Goal: Task Accomplishment & Management: Manage account settings

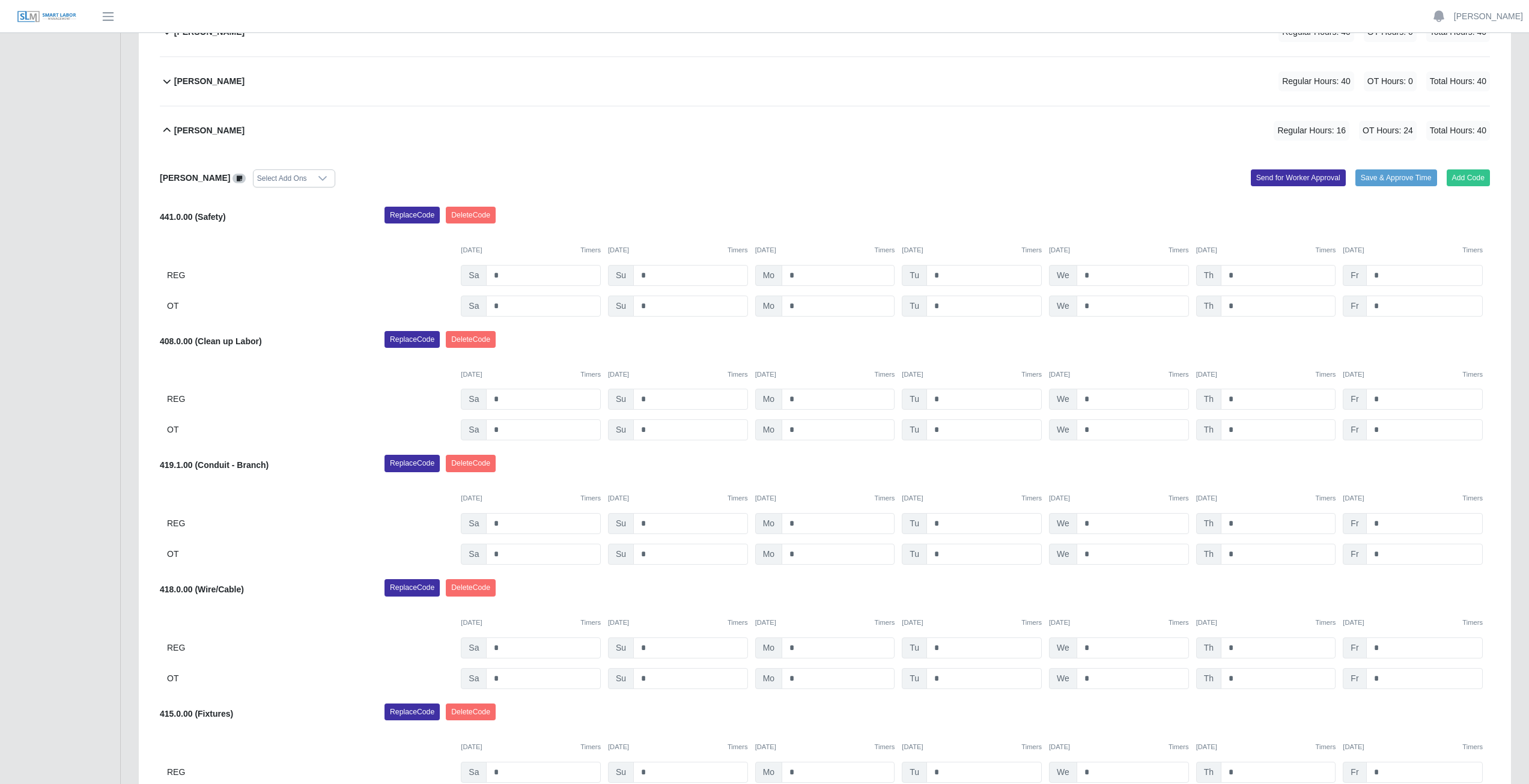
scroll to position [327, 0]
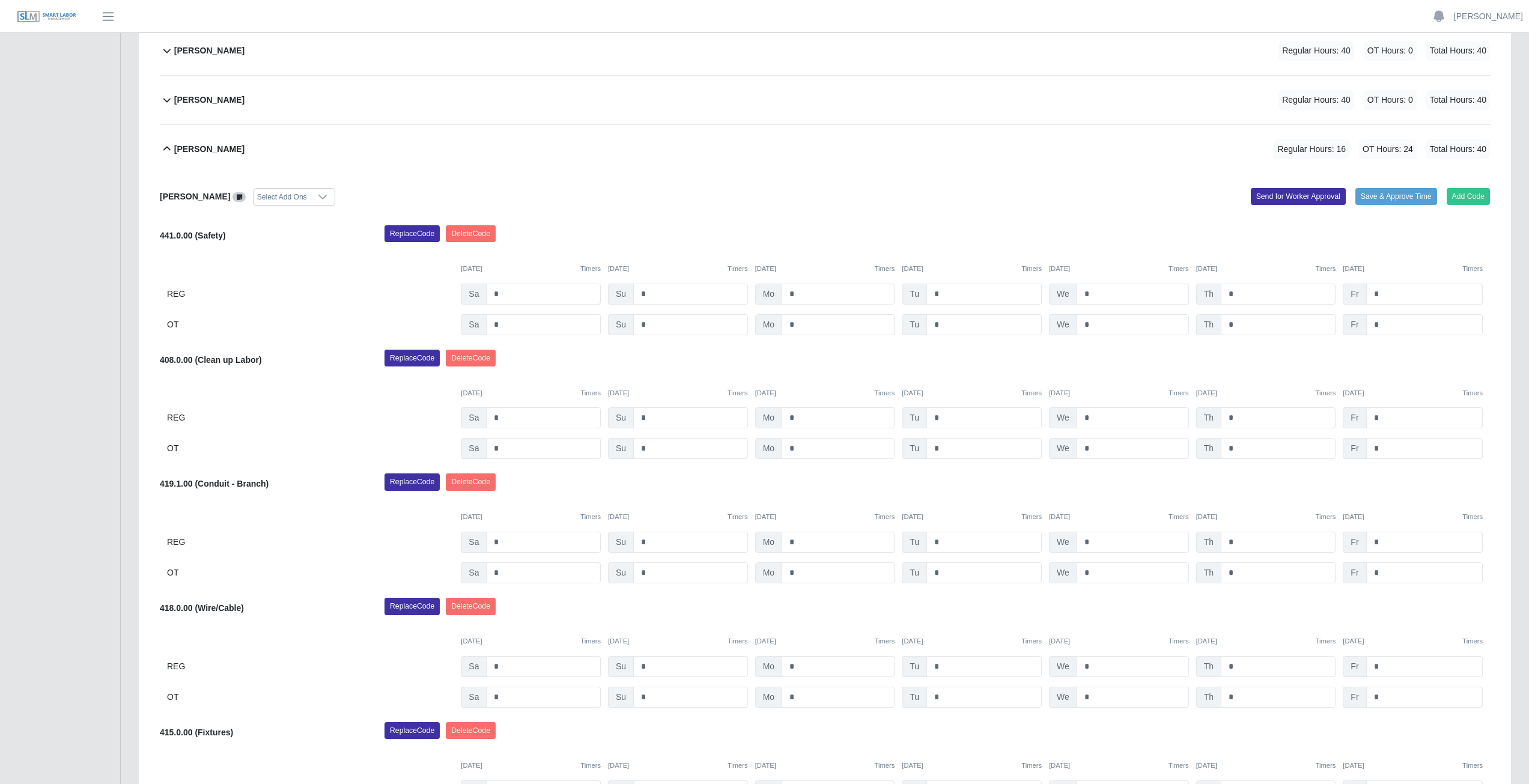
click at [166, 151] on icon at bounding box center [167, 148] width 15 height 15
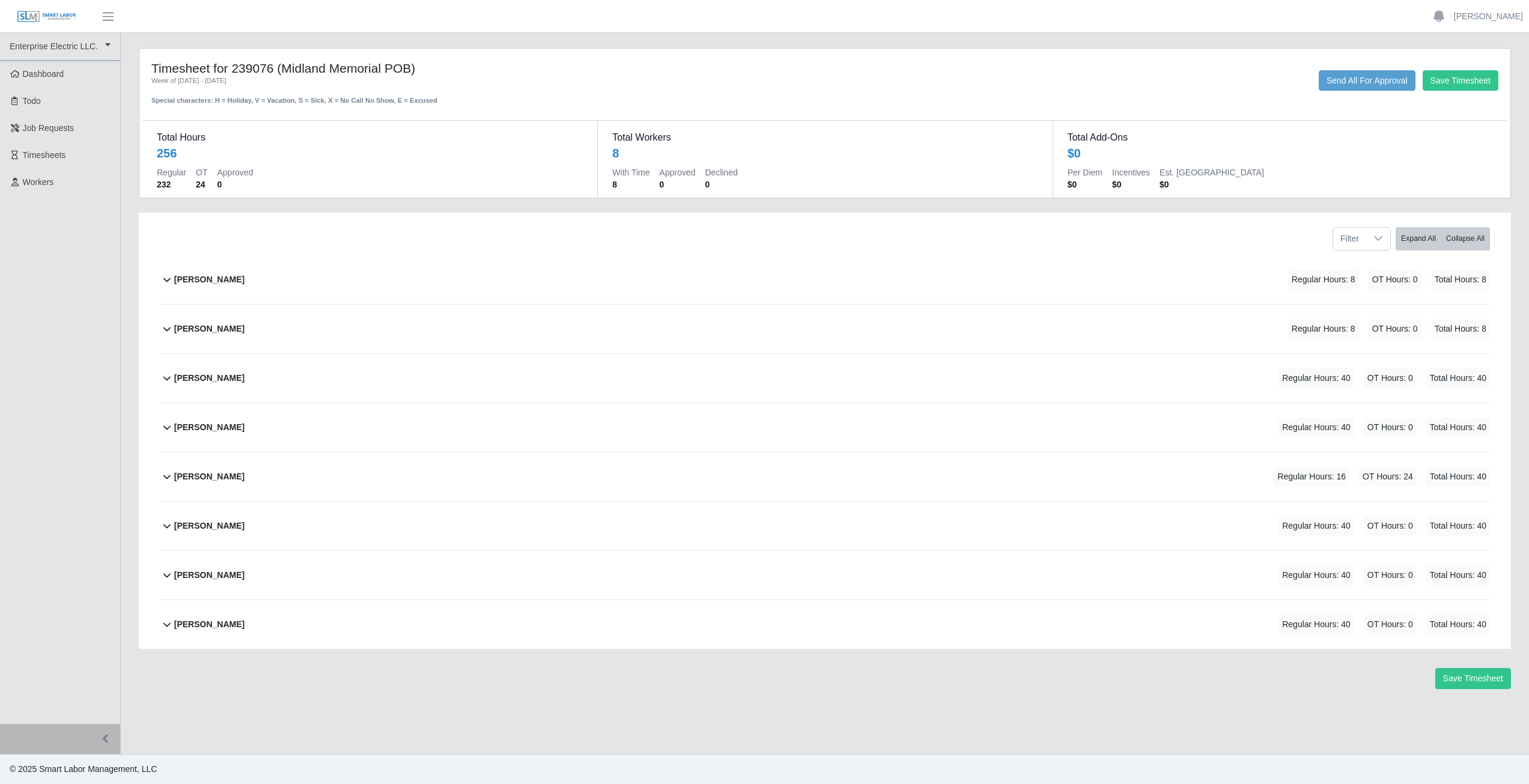
scroll to position [0, 0]
click at [167, 481] on icon at bounding box center [167, 476] width 15 height 15
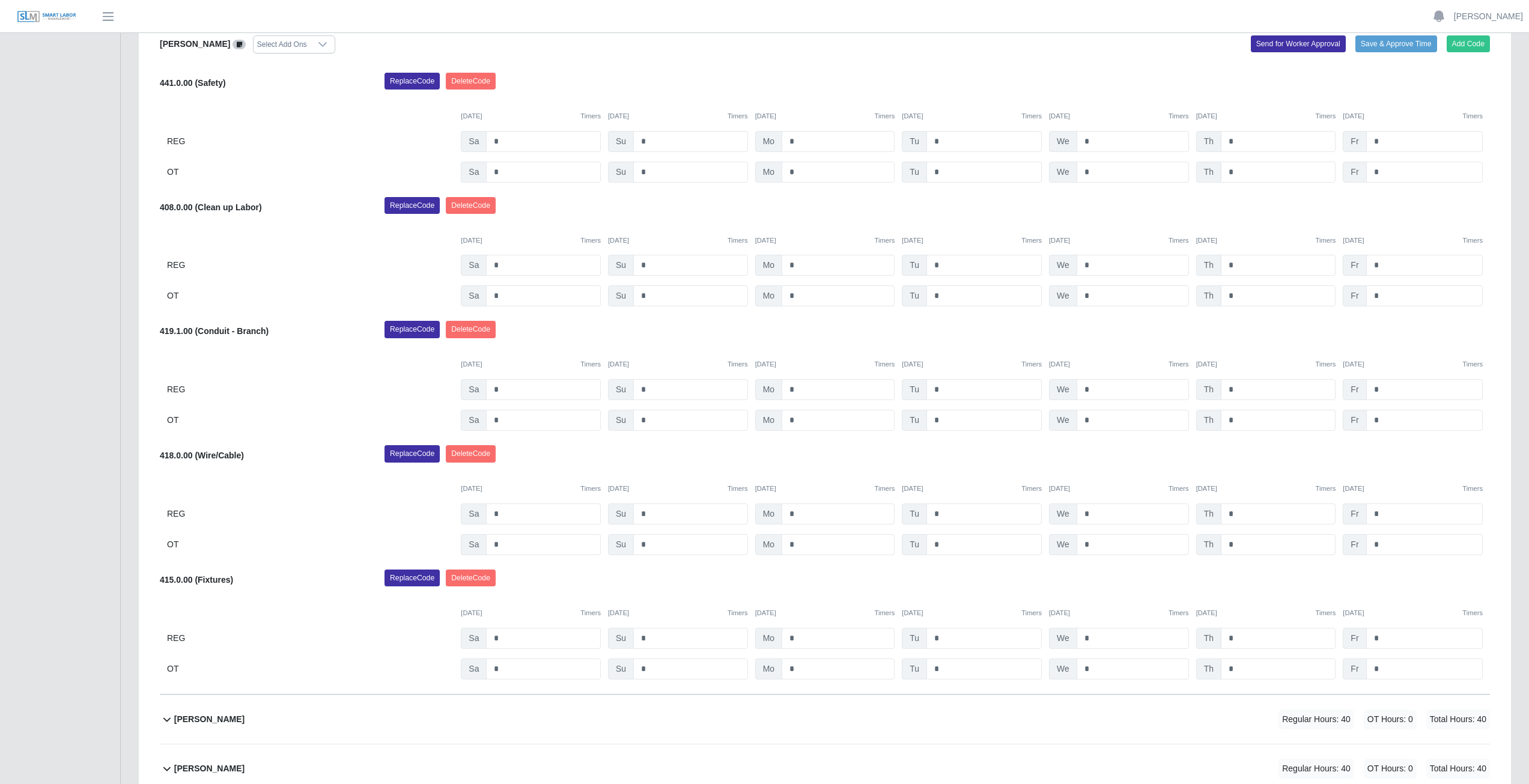
scroll to position [480, 0]
click at [942, 515] on input "*" at bounding box center [984, 512] width 115 height 21
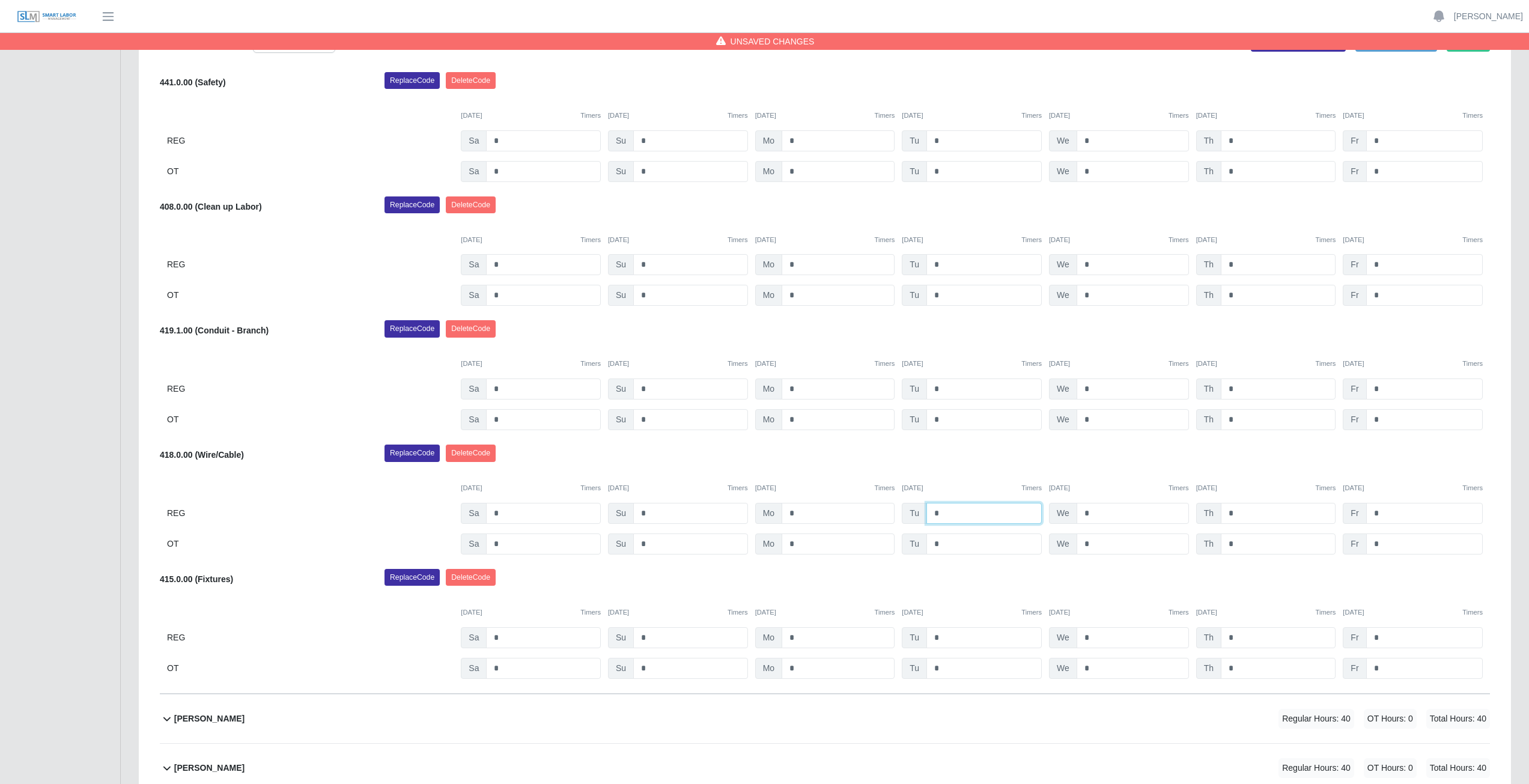
type input "*"
click at [1097, 390] on input "*" at bounding box center [1133, 389] width 112 height 21
type input "*"
click at [1236, 390] on input "*" at bounding box center [1278, 389] width 115 height 21
type input "*"
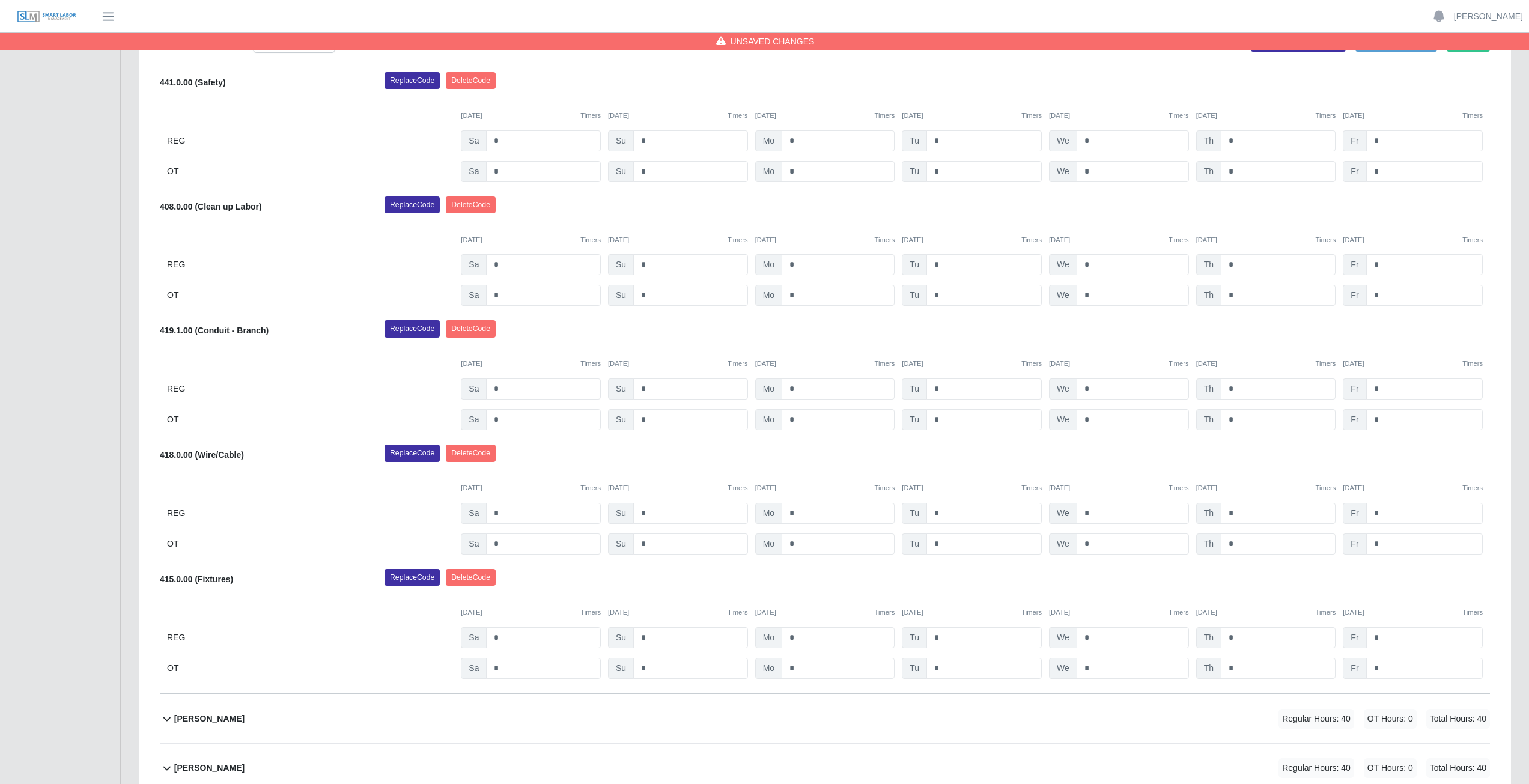
drag, startPoint x: 1258, startPoint y: 354, endPoint x: 1259, endPoint y: 363, distance: 9.1
click at [1259, 360] on div "09/06/2025 Timers 09/07/2025 Timers 09/08/2025 Timers 09/09/2025 Timers 09/10/2…" at bounding box center [825, 356] width 1330 height 24
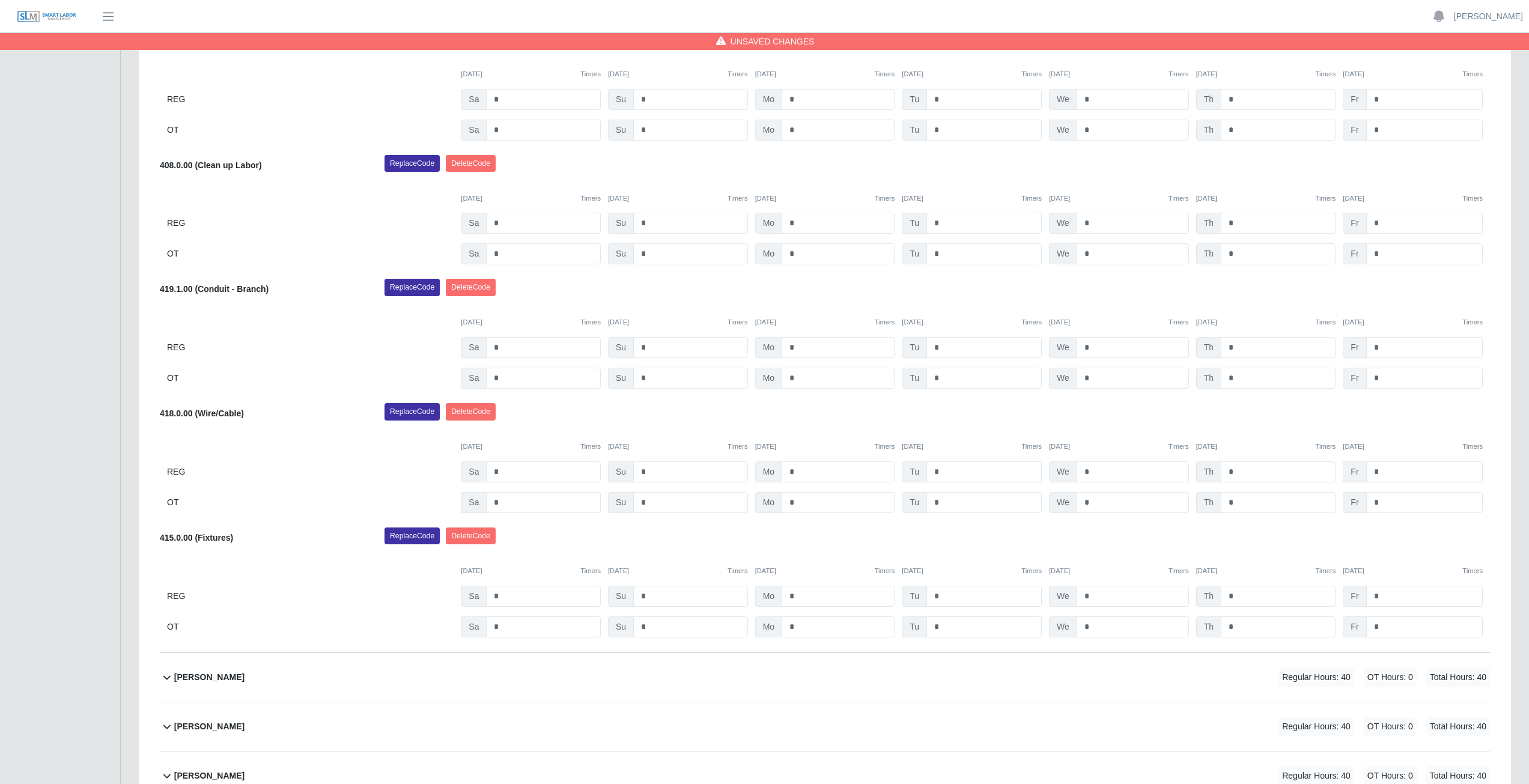
scroll to position [628, 0]
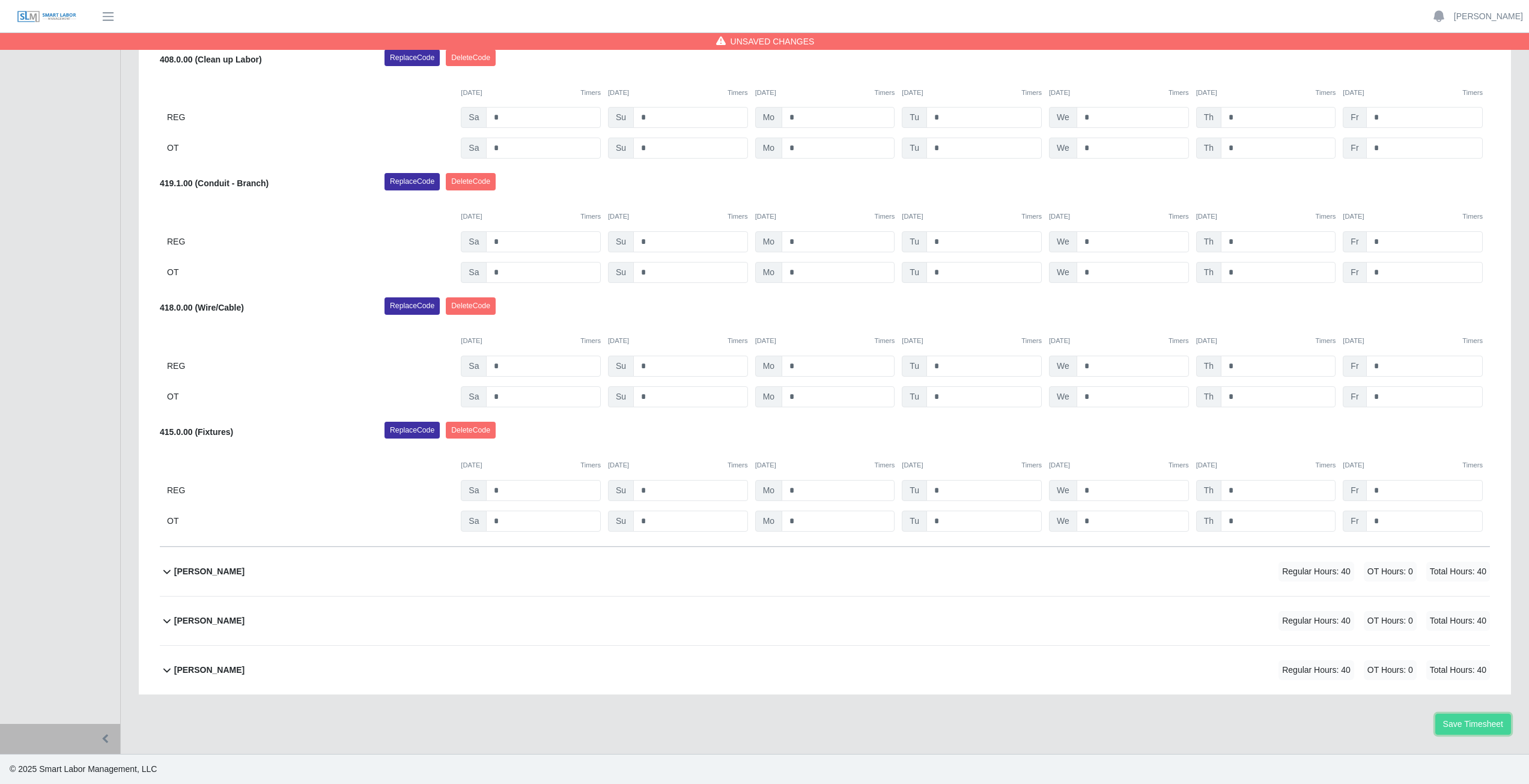
click at [1469, 725] on button "Save Timesheet" at bounding box center [1473, 724] width 76 height 21
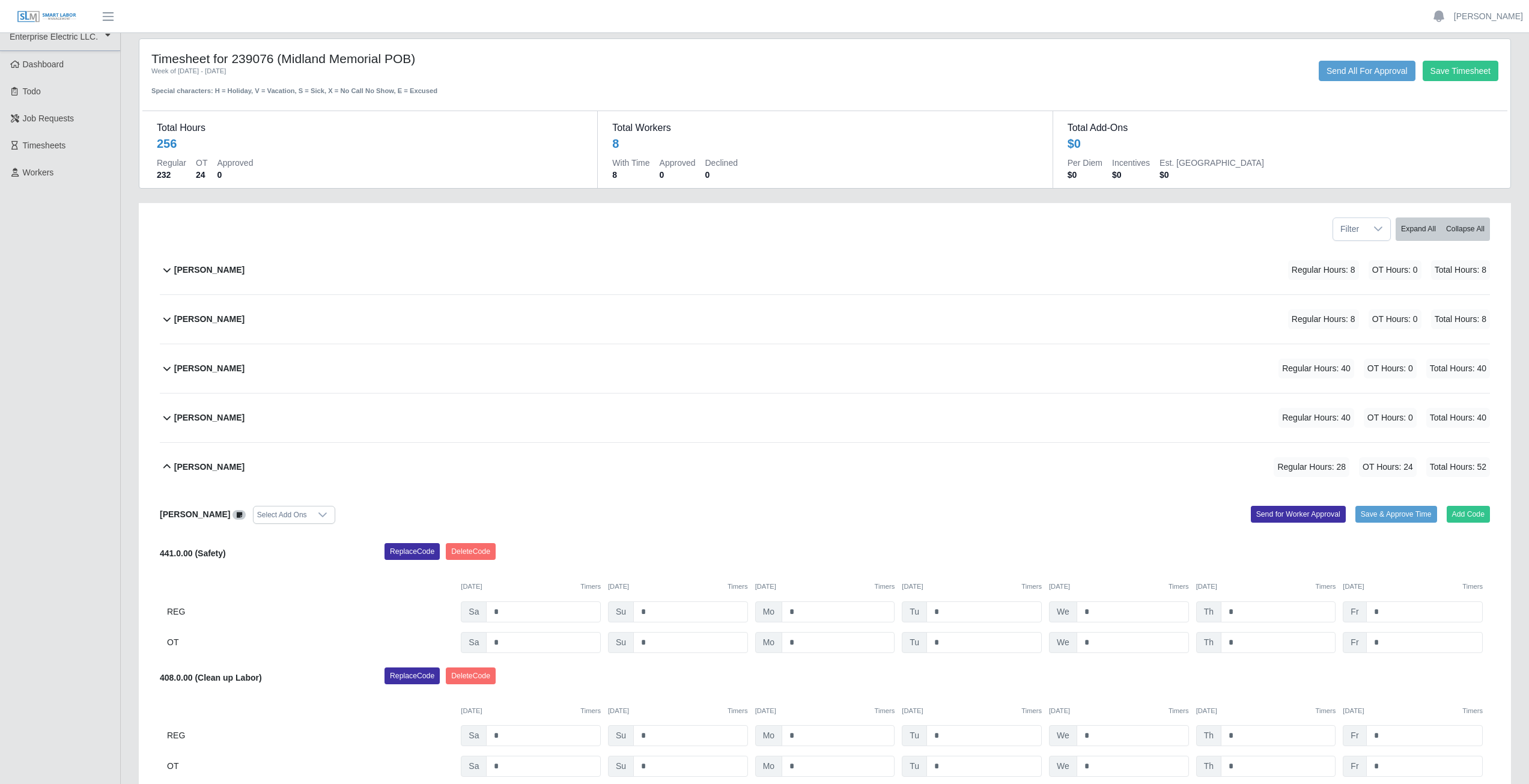
scroll to position [0, 0]
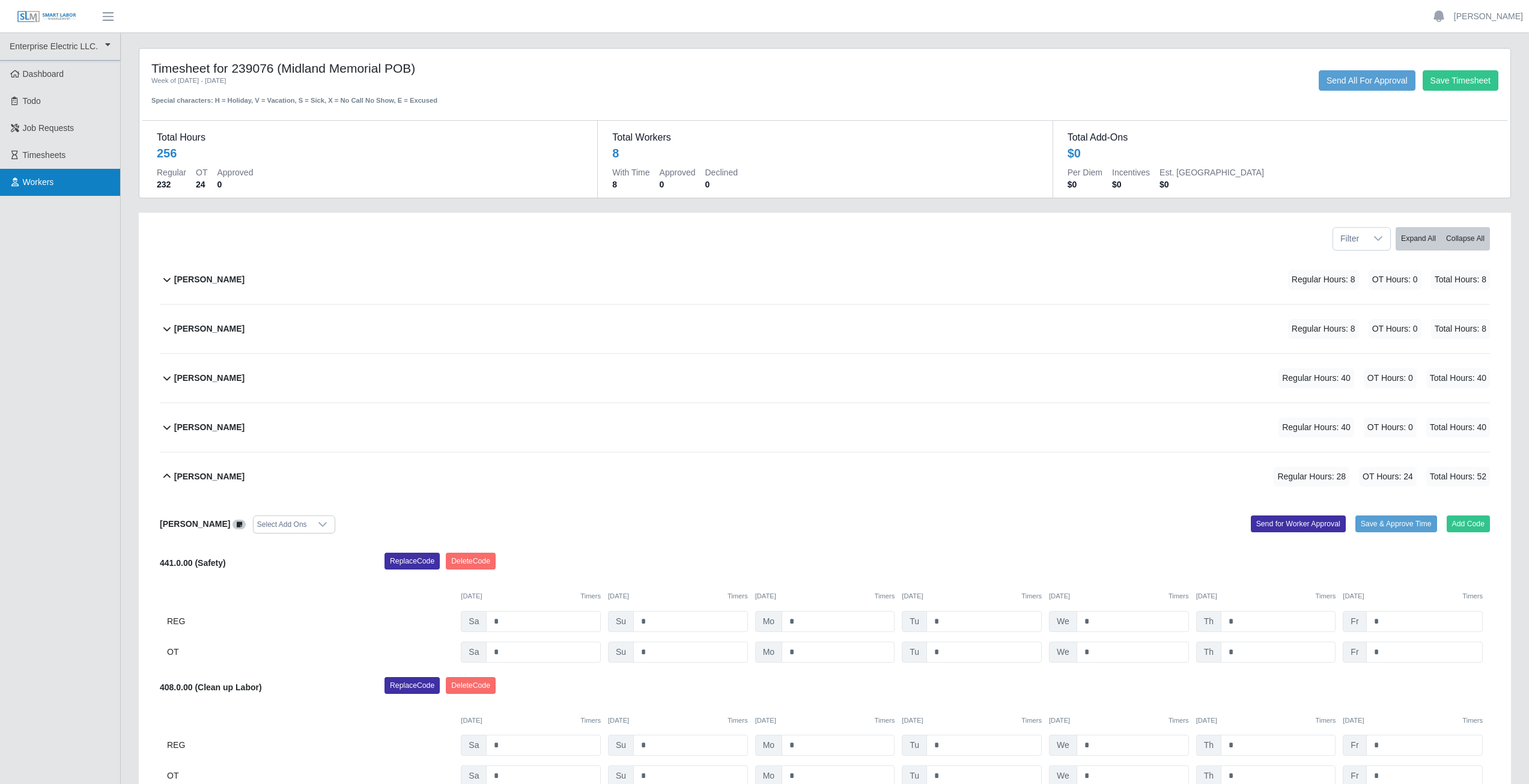
click at [14, 185] on icon at bounding box center [15, 182] width 11 height 8
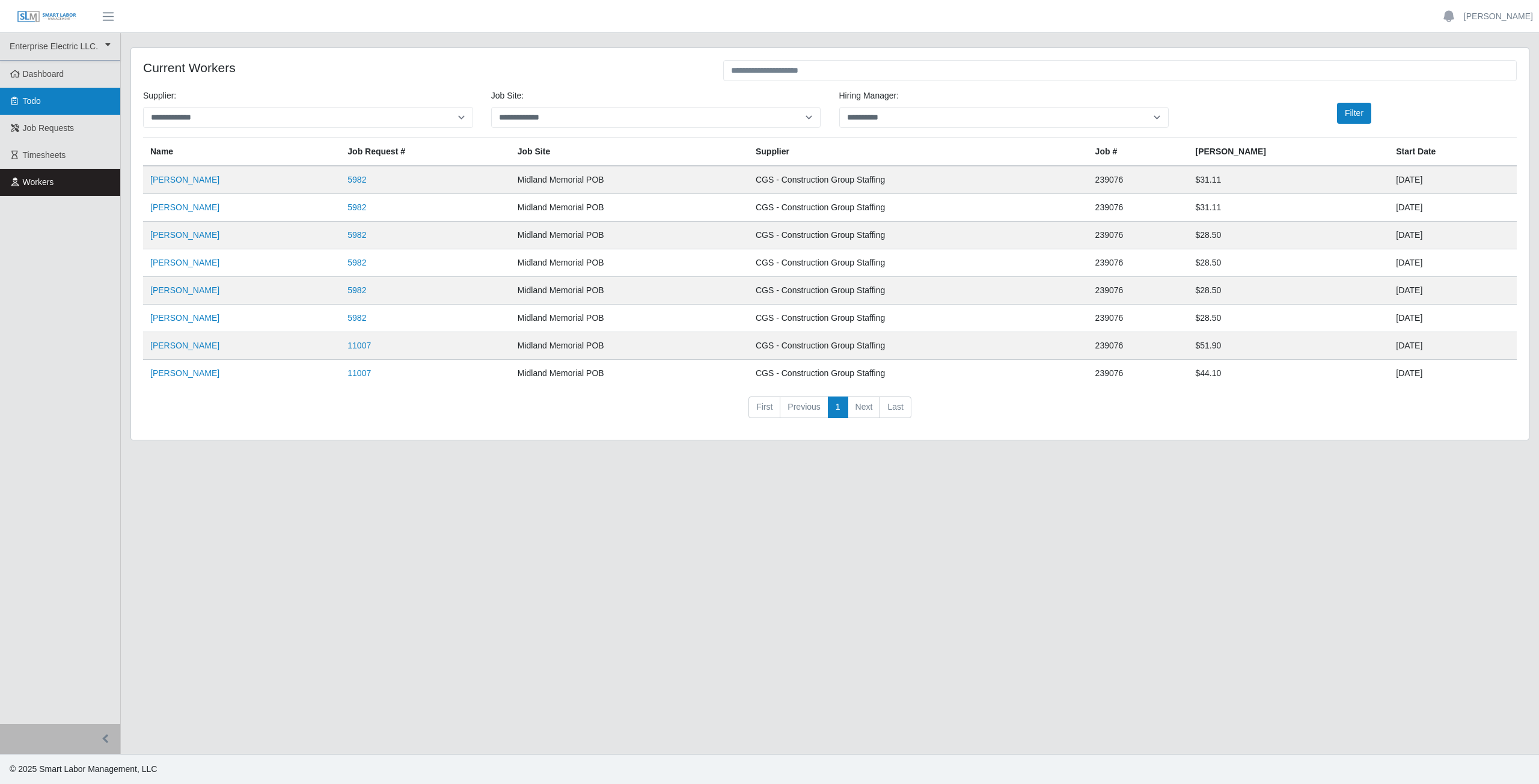
click at [29, 99] on span "Todo" at bounding box center [32, 101] width 18 height 10
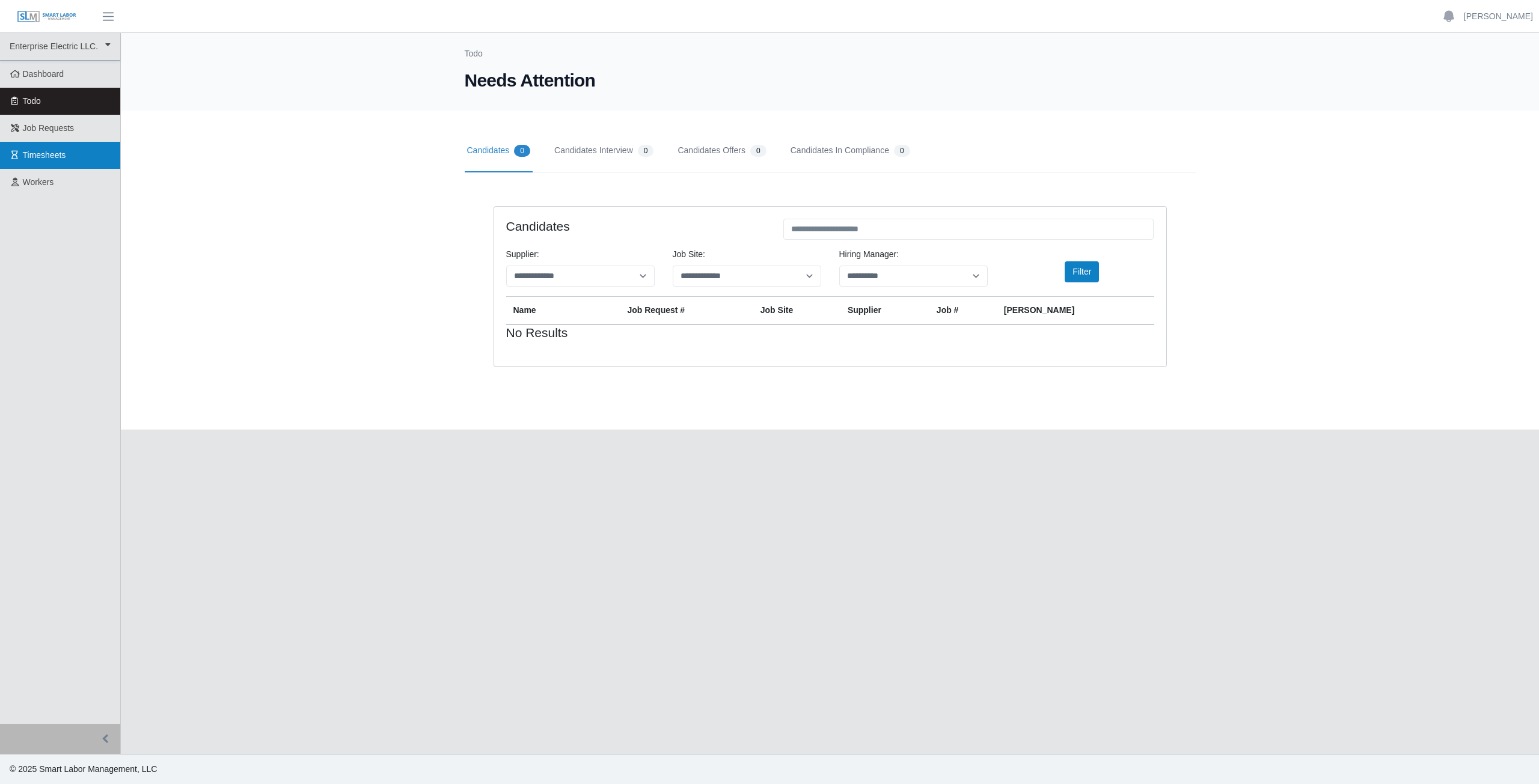
click at [38, 158] on span "Timesheets" at bounding box center [44, 155] width 44 height 10
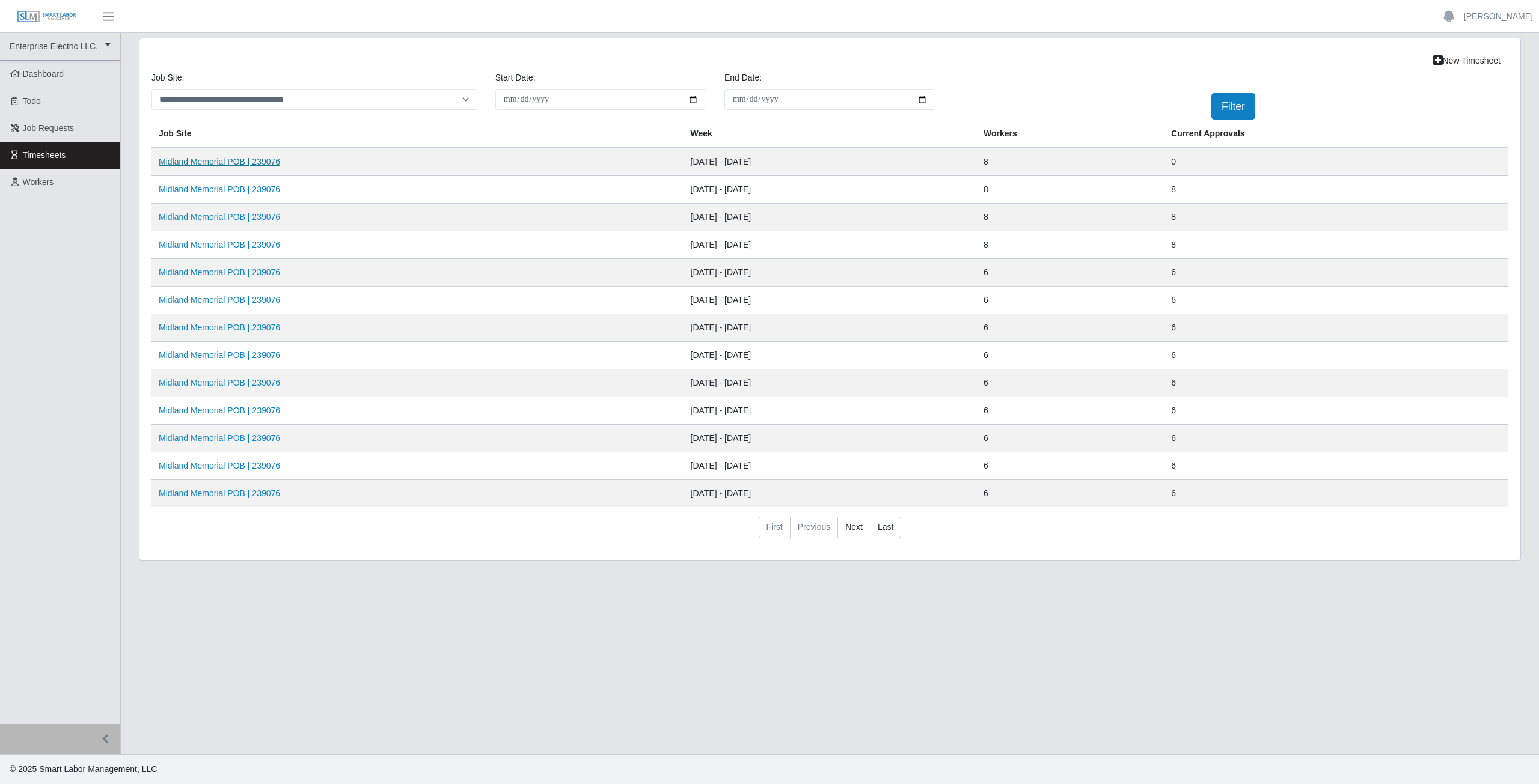
click at [216, 161] on link "Midland Memorial POB | 239076" at bounding box center [219, 161] width 122 height 10
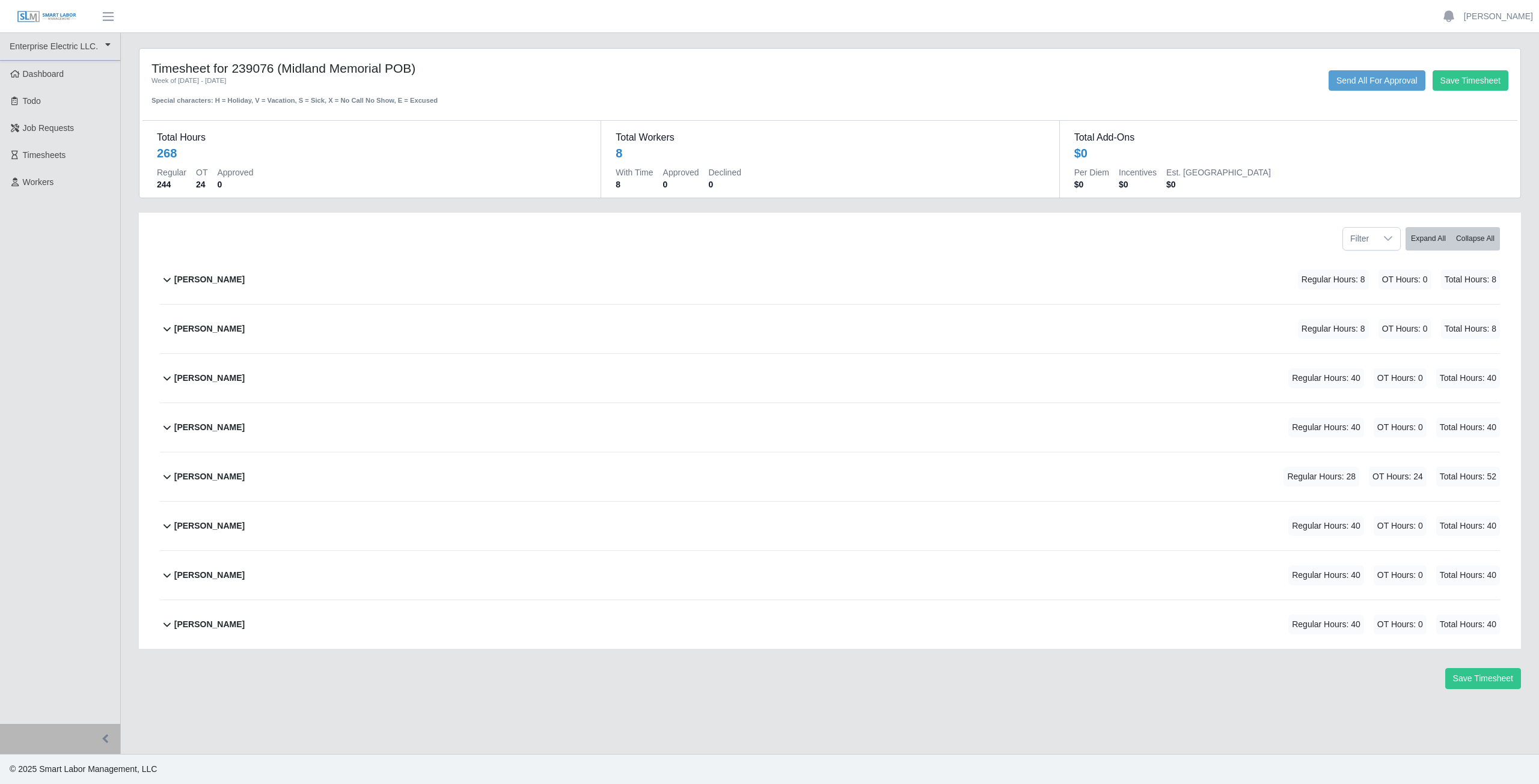
click at [166, 283] on icon at bounding box center [167, 279] width 15 height 15
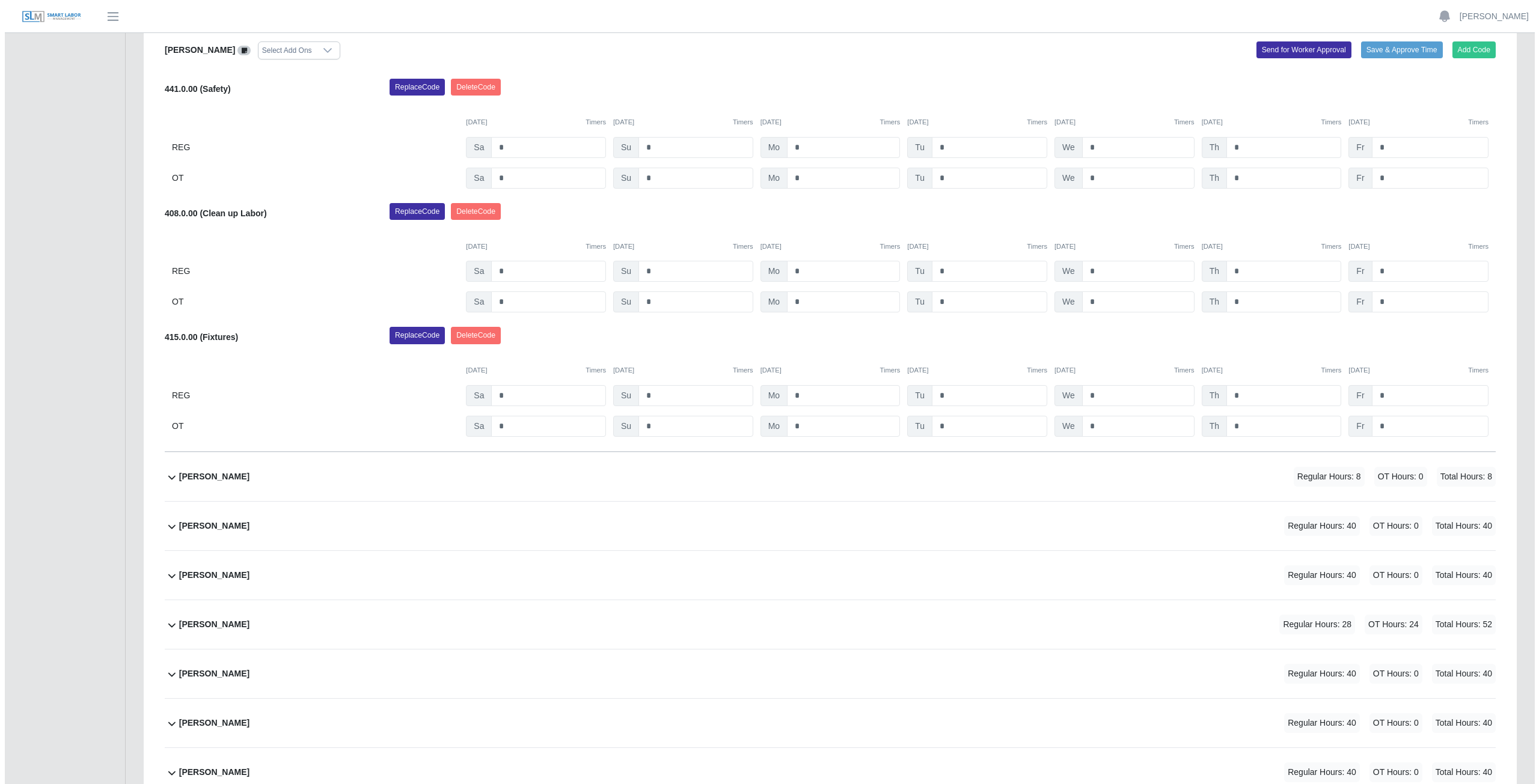
scroll to position [138, 0]
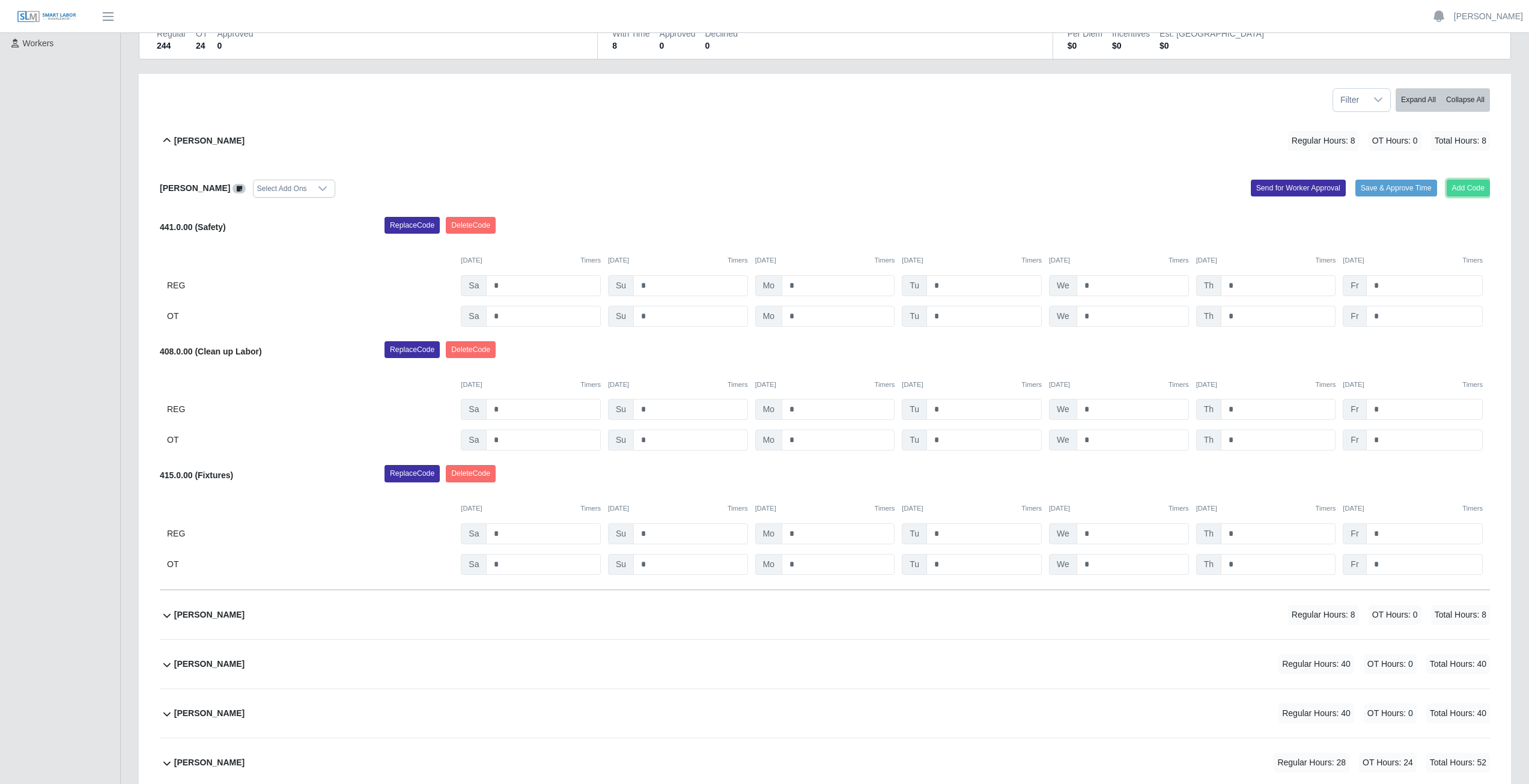
click at [1475, 186] on button "Add Code" at bounding box center [1469, 188] width 44 height 17
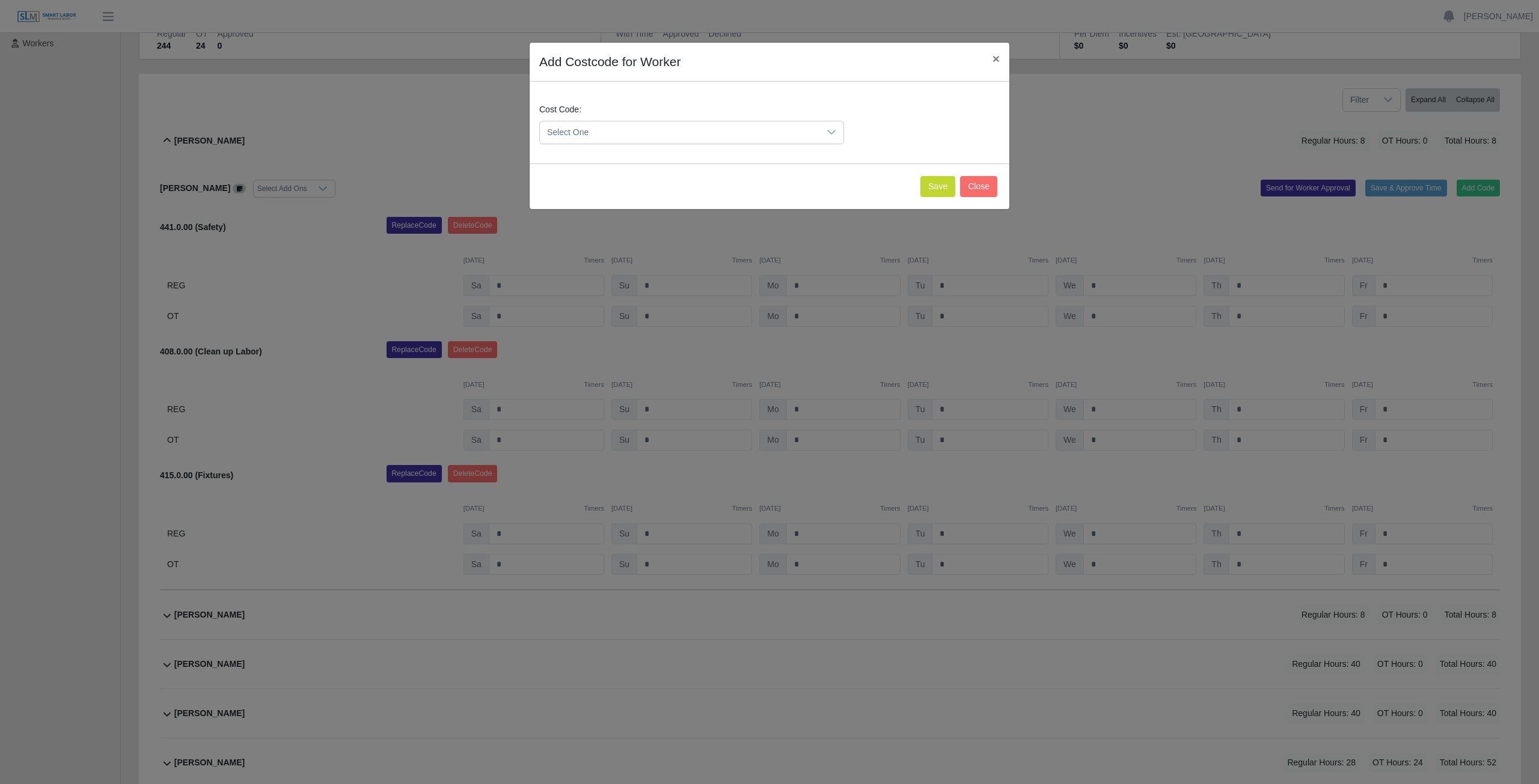
click at [638, 130] on span "Select One" at bounding box center [679, 132] width 279 height 22
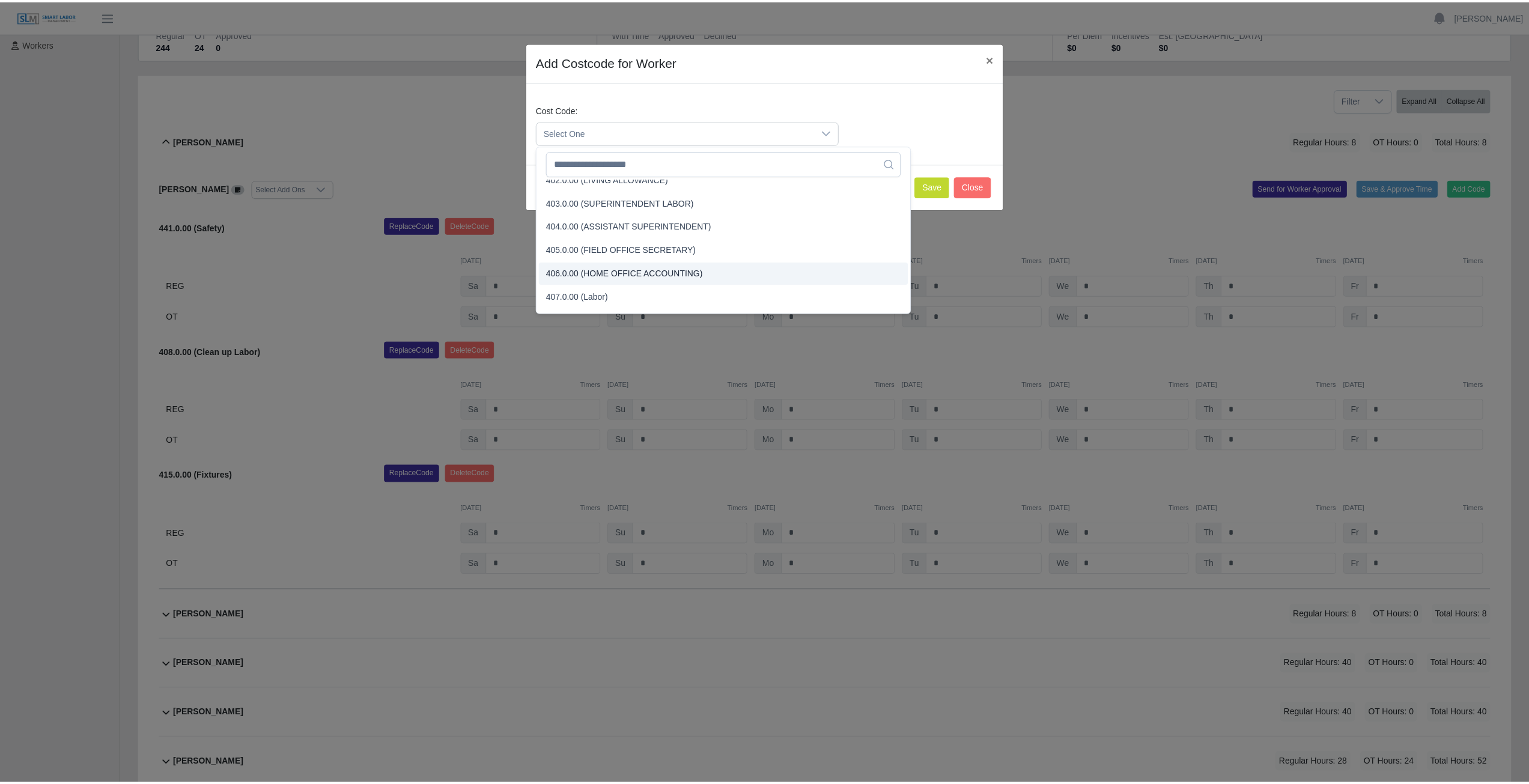
scroll to position [128, 0]
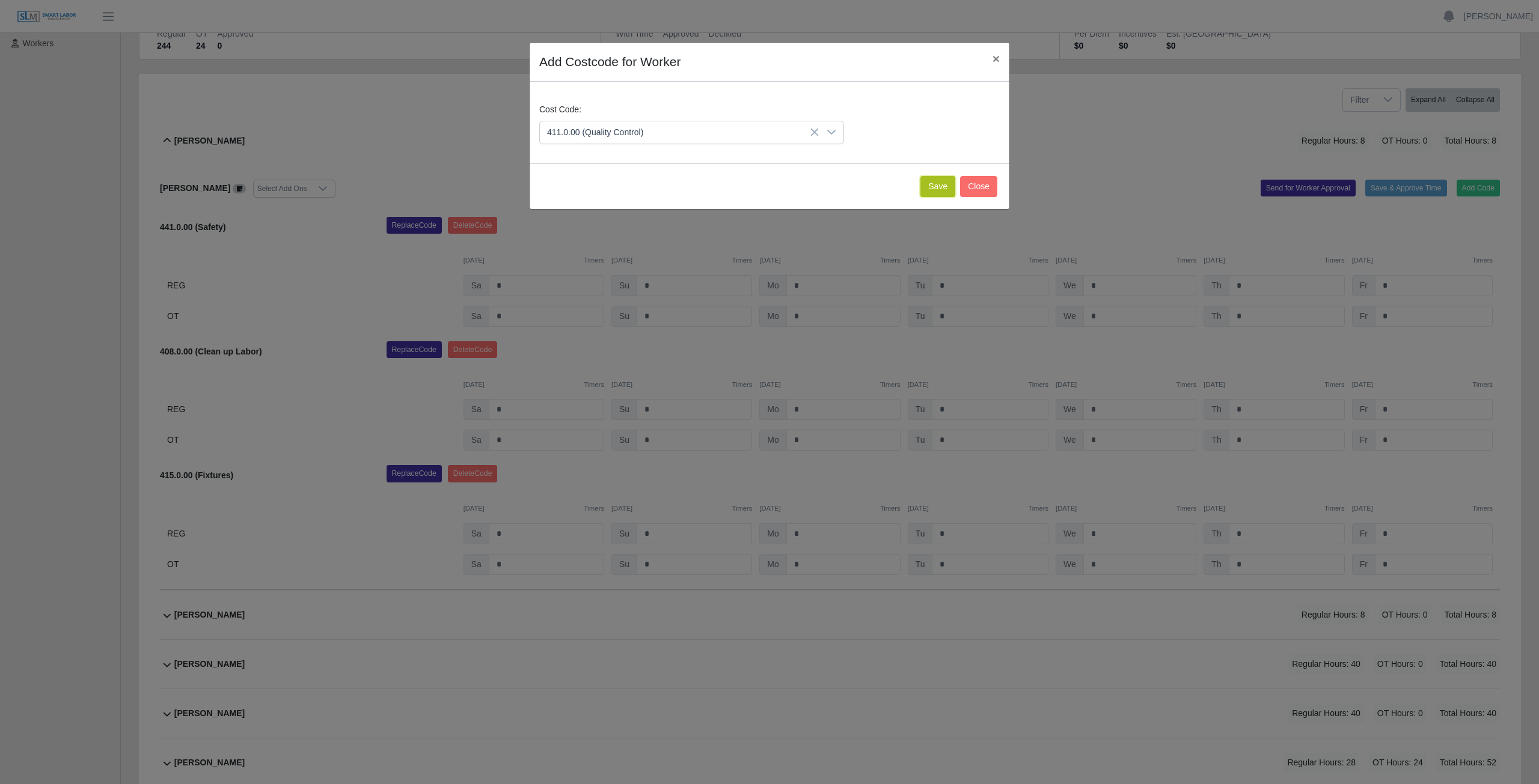
click at [939, 191] on button "Save" at bounding box center [938, 186] width 35 height 21
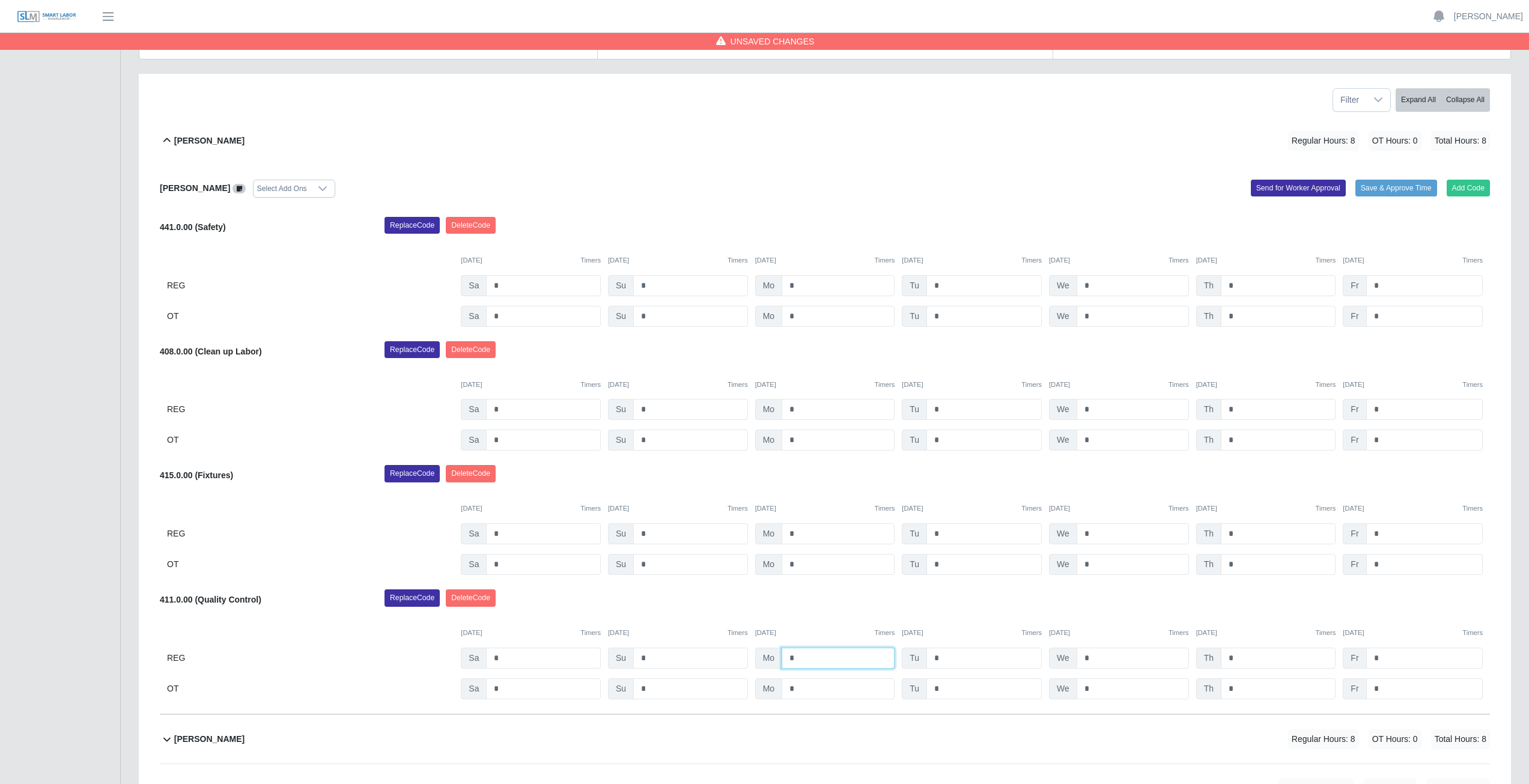
click at [805, 660] on input "*" at bounding box center [838, 658] width 113 height 21
type input "*"
click at [948, 656] on input "*" at bounding box center [984, 658] width 115 height 21
type input "*"
click at [1098, 659] on input "*" at bounding box center [1133, 658] width 112 height 21
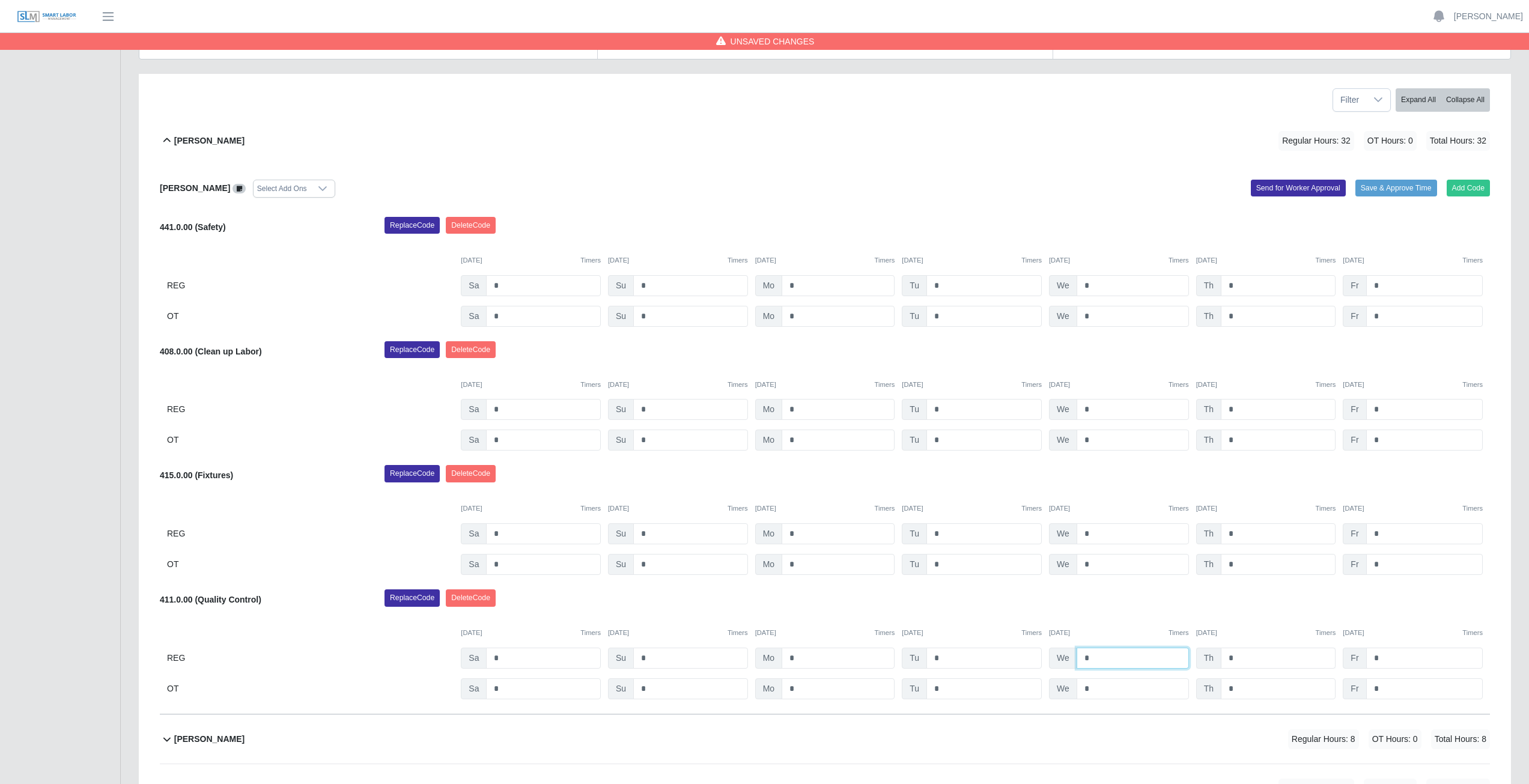
type input "*"
click at [1237, 659] on input "*" at bounding box center [1278, 658] width 115 height 21
type input "*"
click at [1289, 603] on div "Replace Code [GEOGRAPHIC_DATA] Code" at bounding box center [937, 601] width 1124 height 24
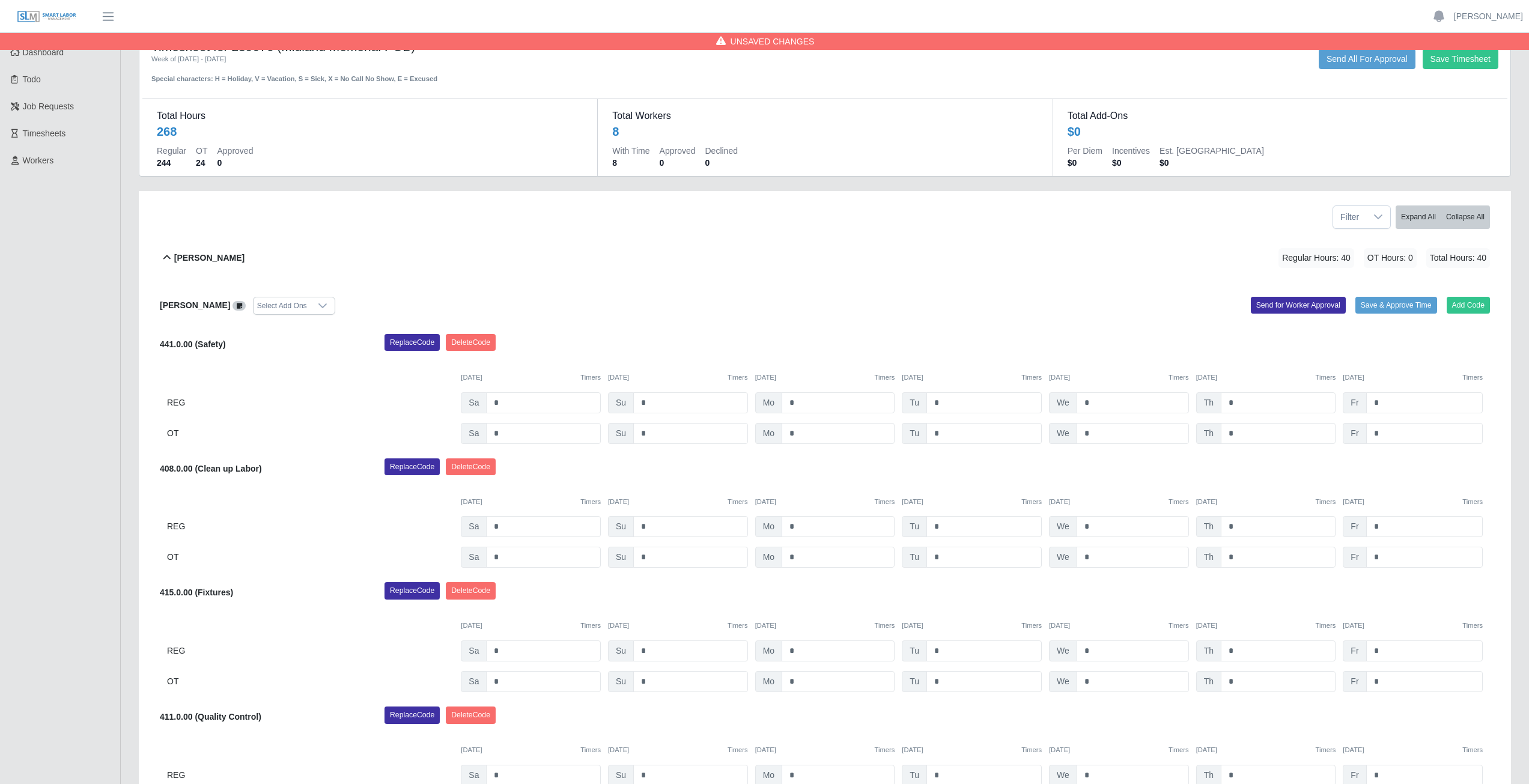
scroll to position [0, 0]
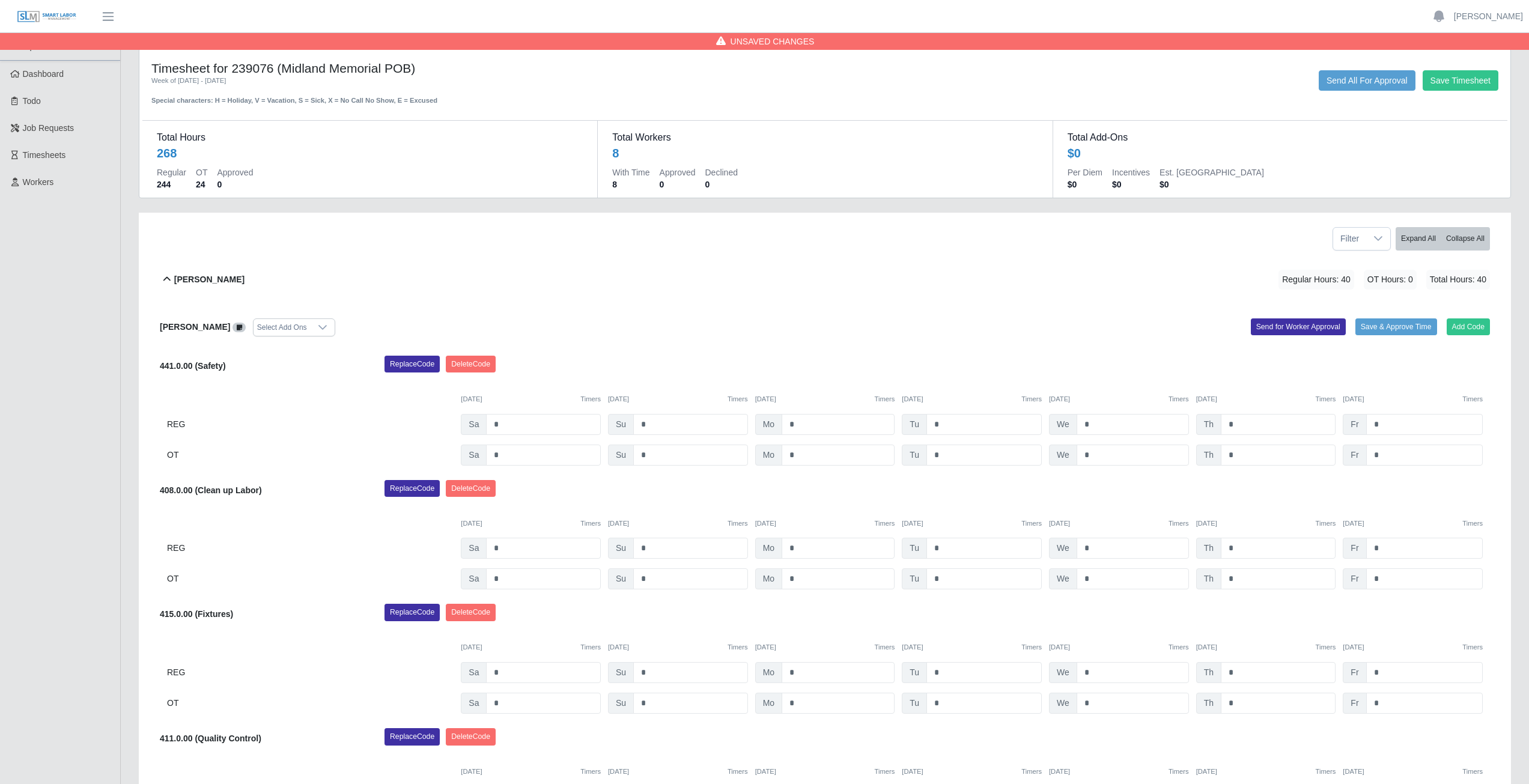
click at [165, 281] on icon at bounding box center [167, 279] width 15 height 15
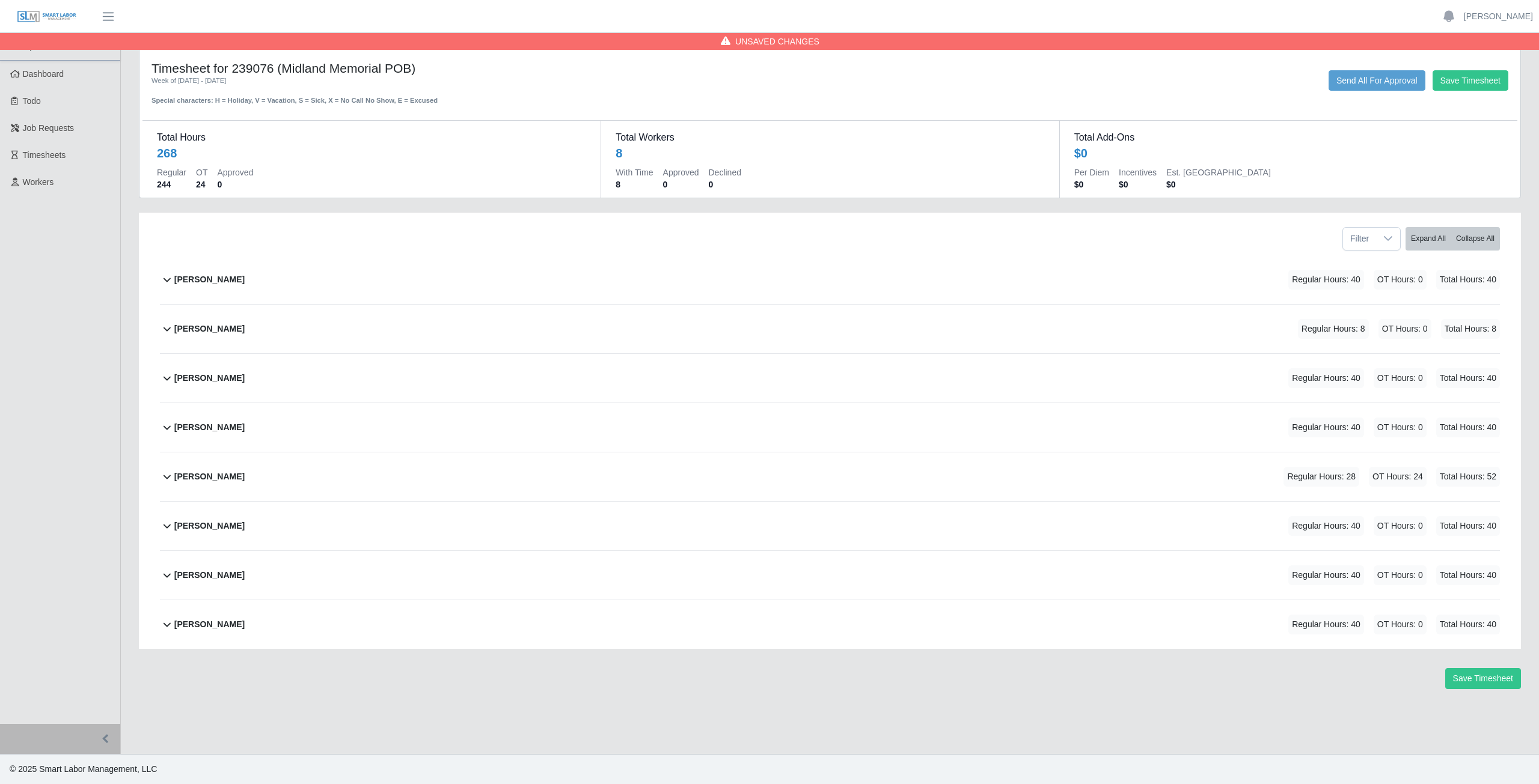
click at [165, 333] on icon at bounding box center [167, 328] width 15 height 15
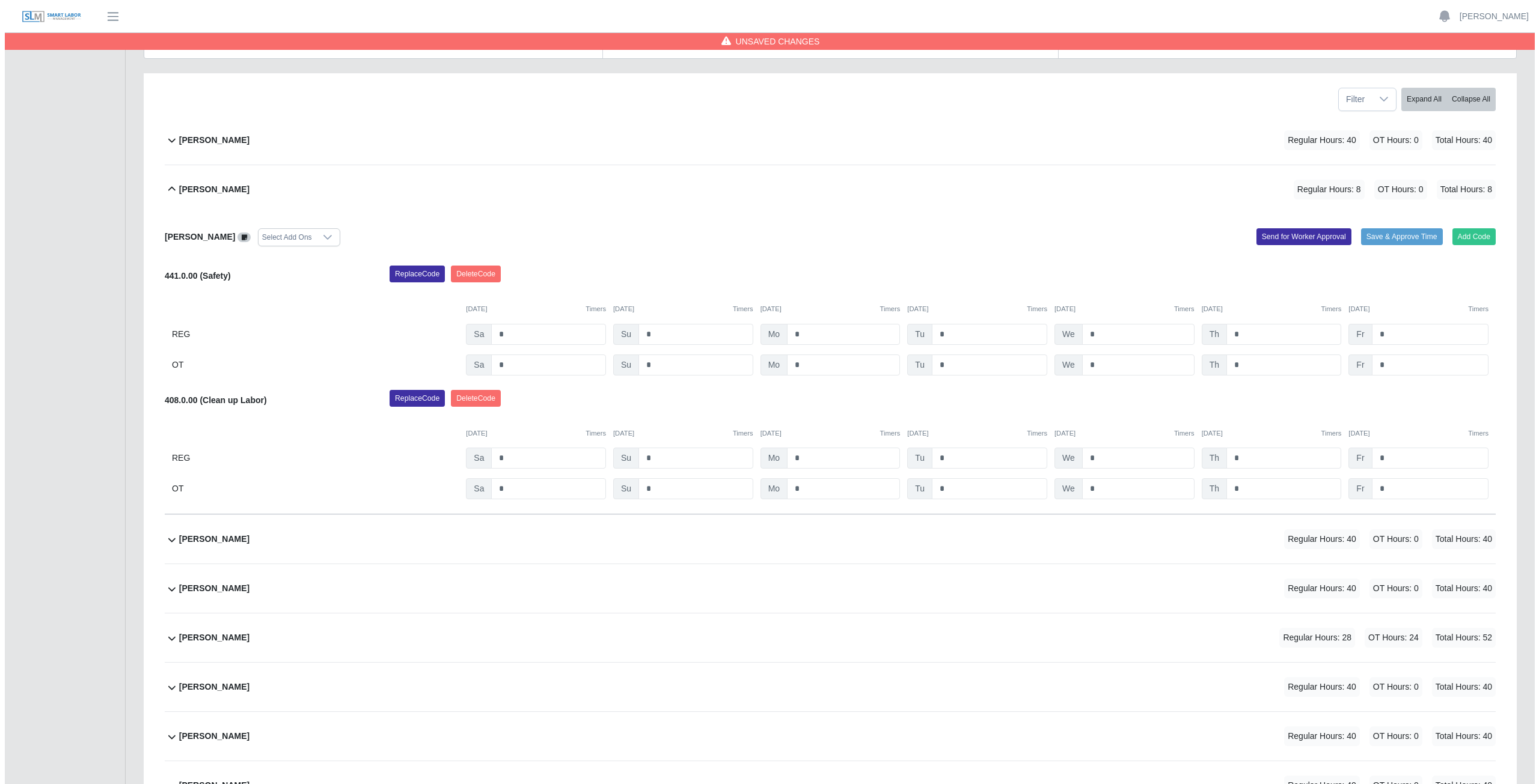
scroll to position [135, 0]
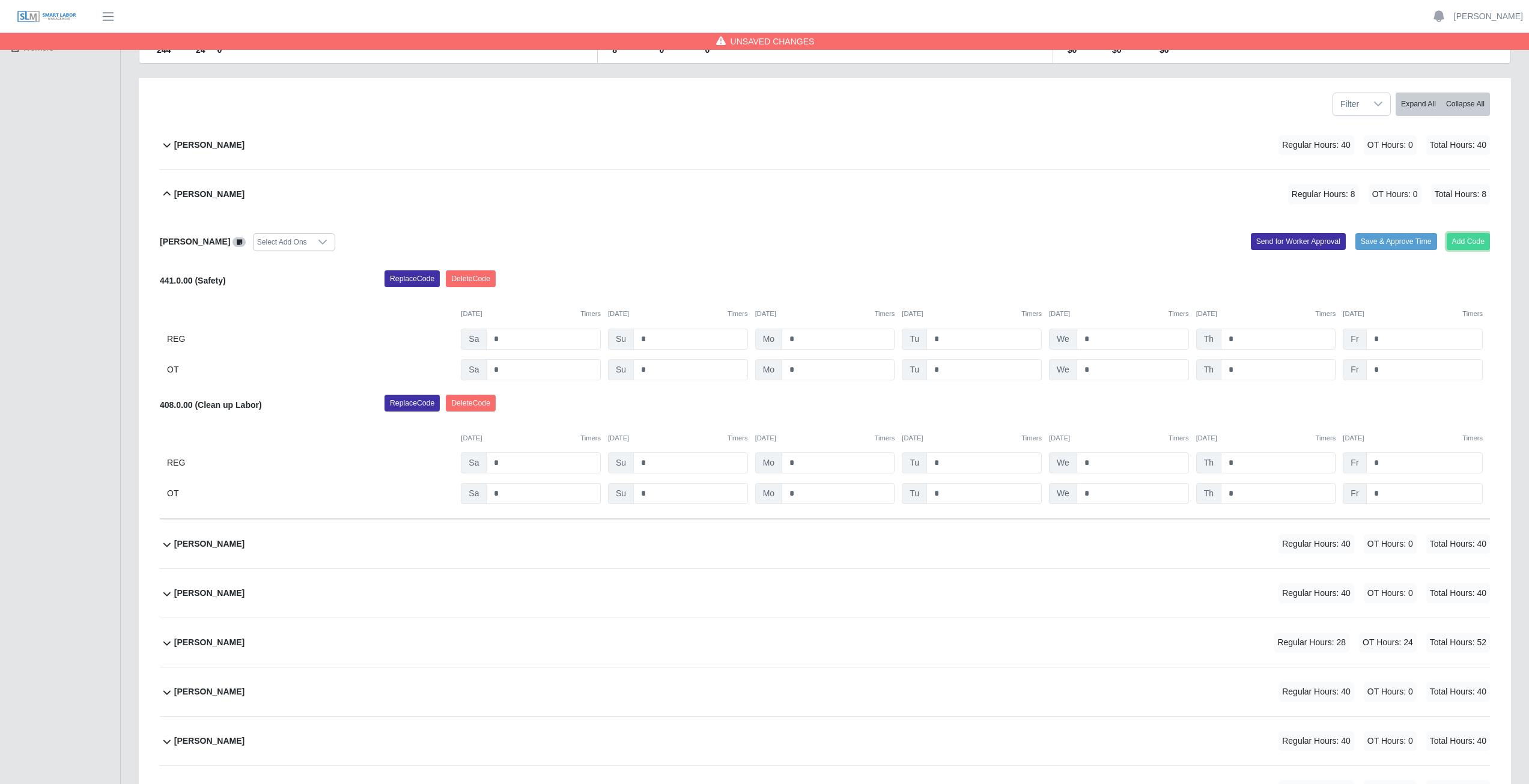
click at [1472, 237] on button "Add Code" at bounding box center [1469, 242] width 44 height 17
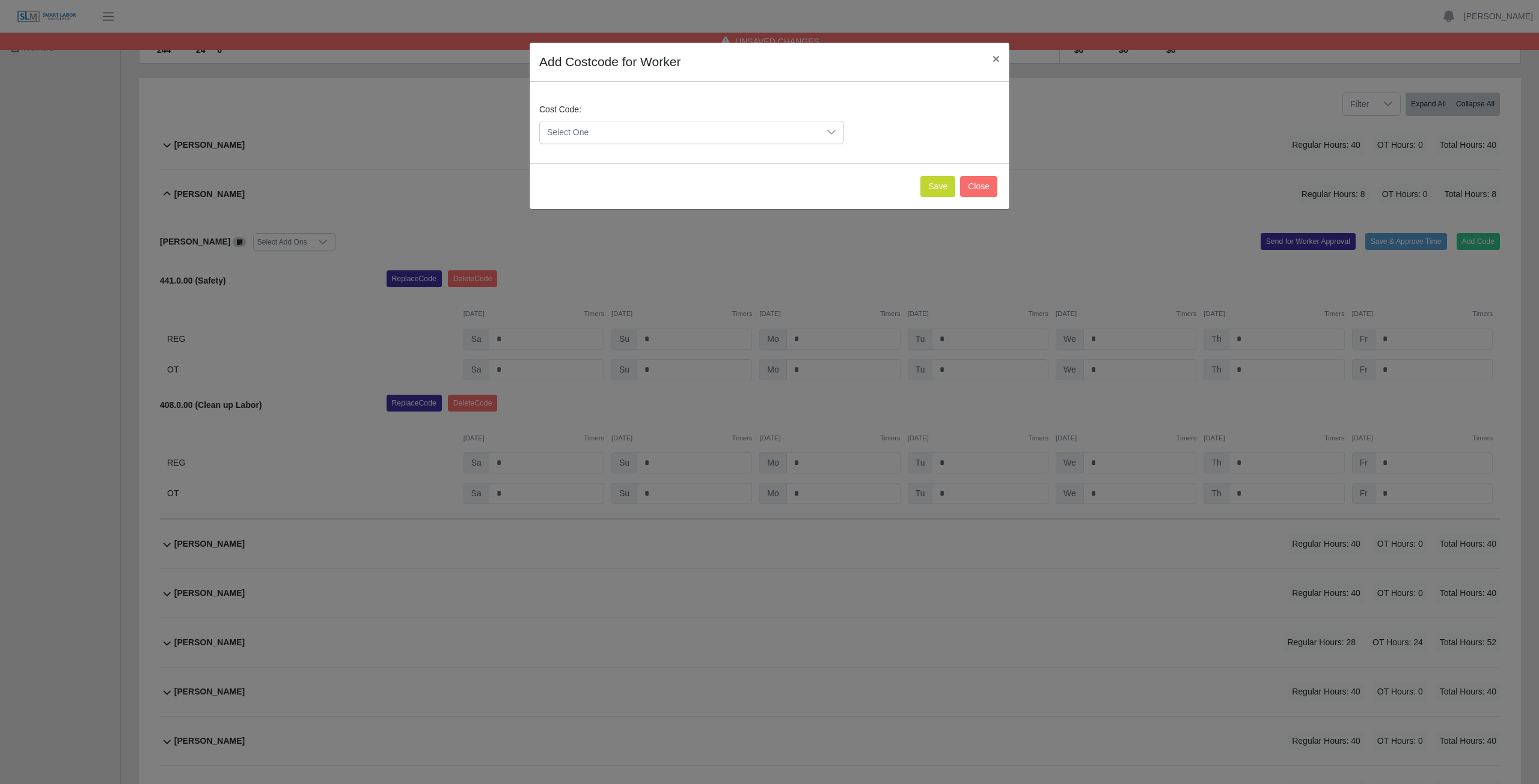
click at [641, 134] on span "Select One" at bounding box center [679, 132] width 279 height 22
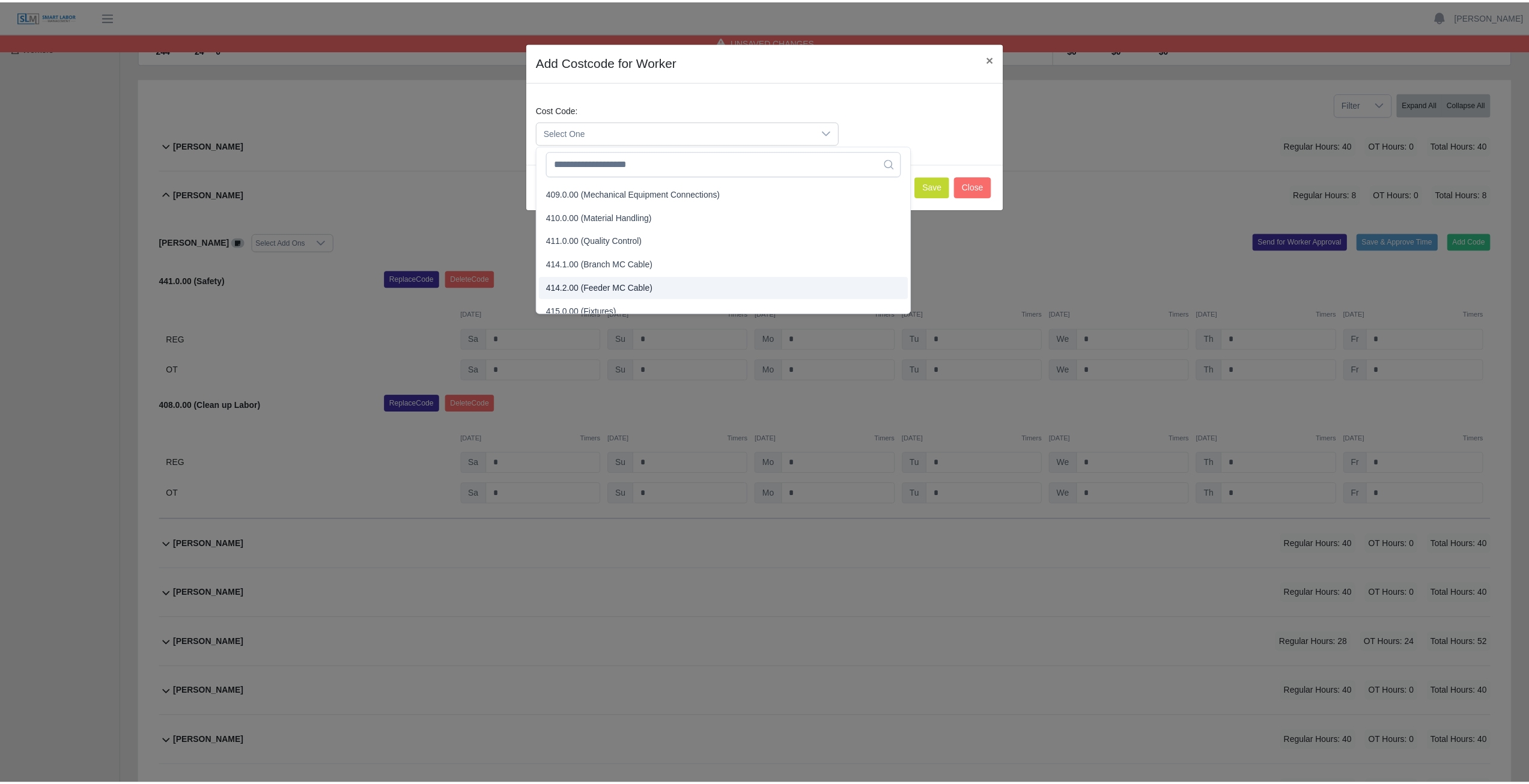
scroll to position [187, 0]
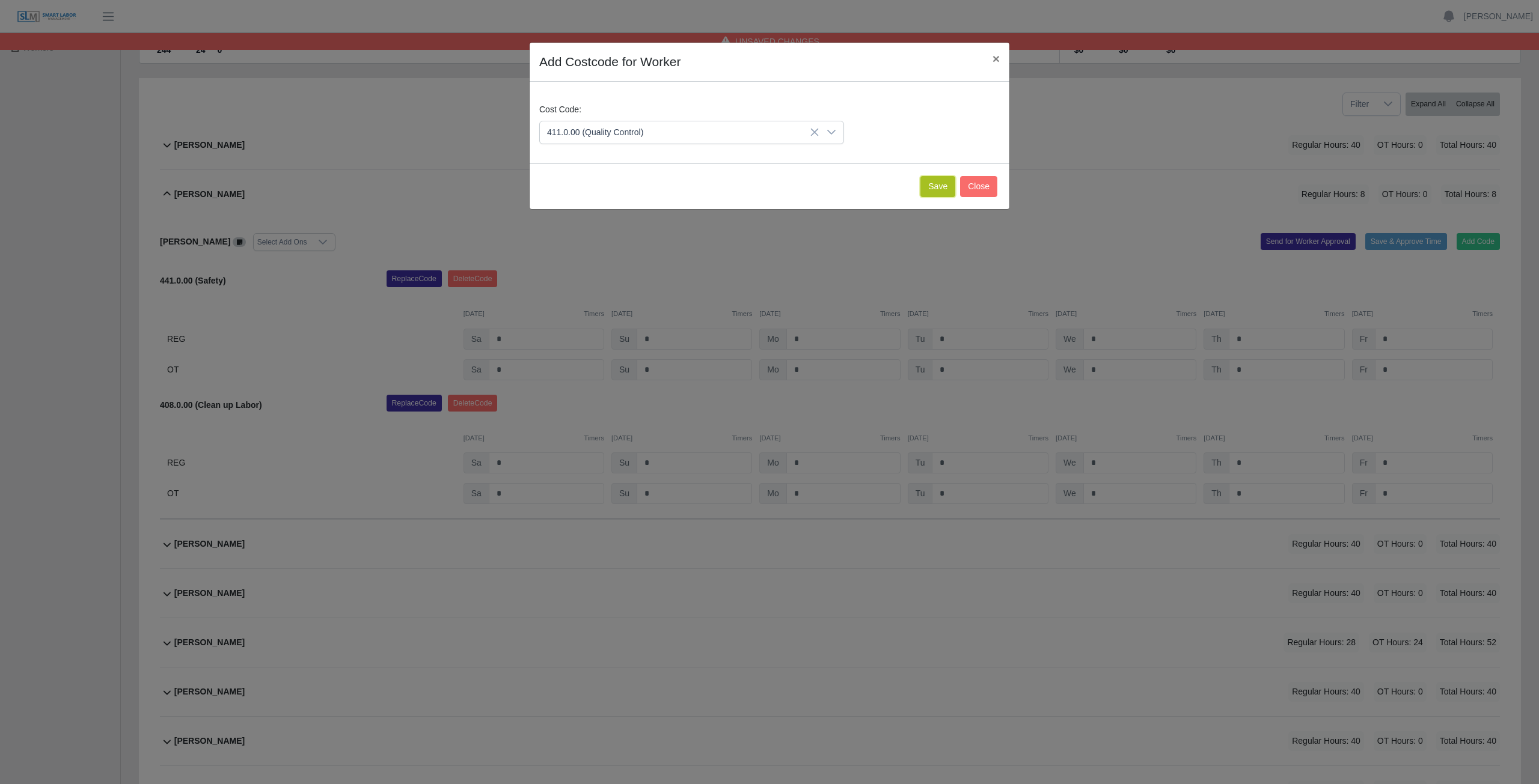
click at [935, 189] on button "Save" at bounding box center [938, 186] width 35 height 21
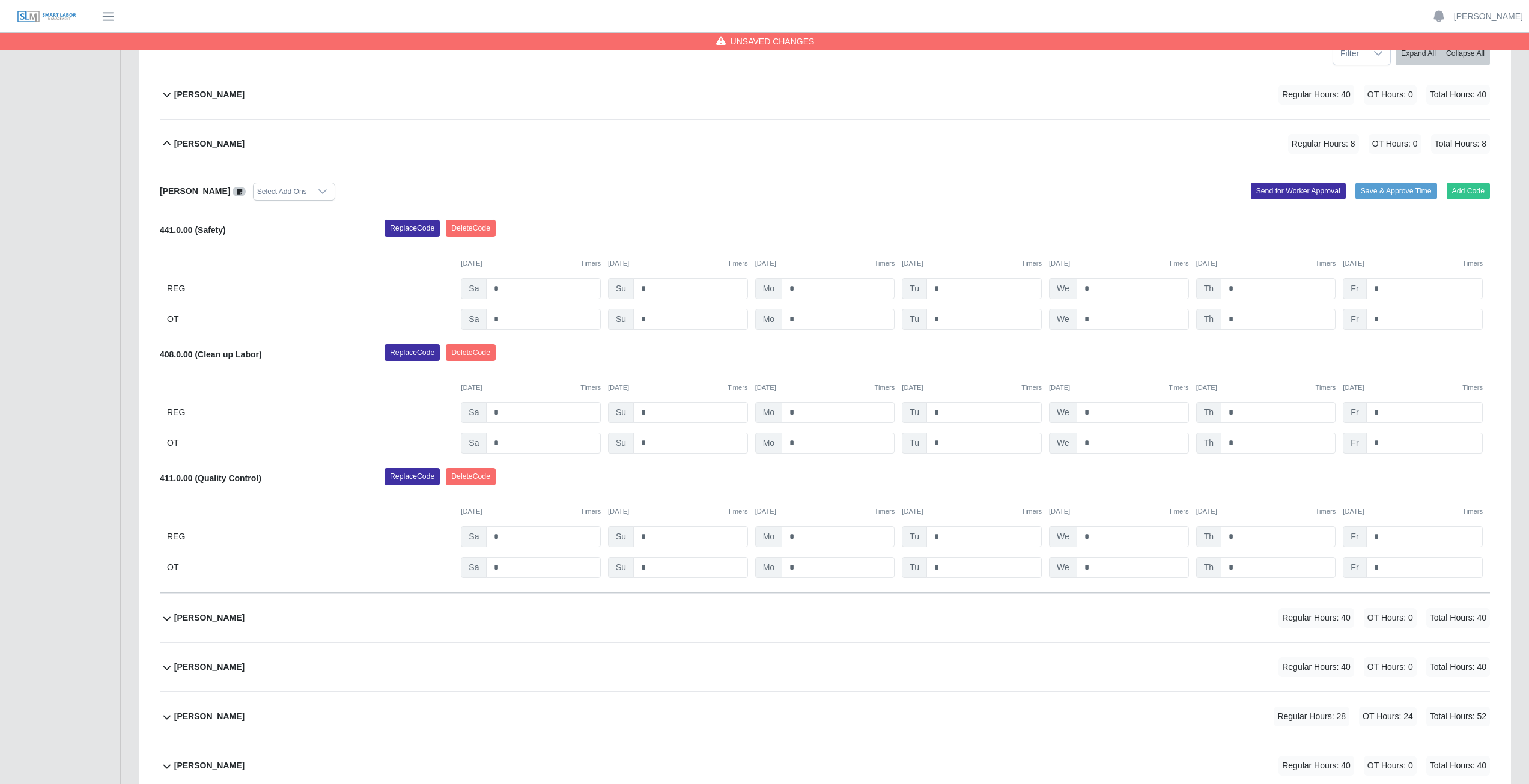
scroll to position [195, 0]
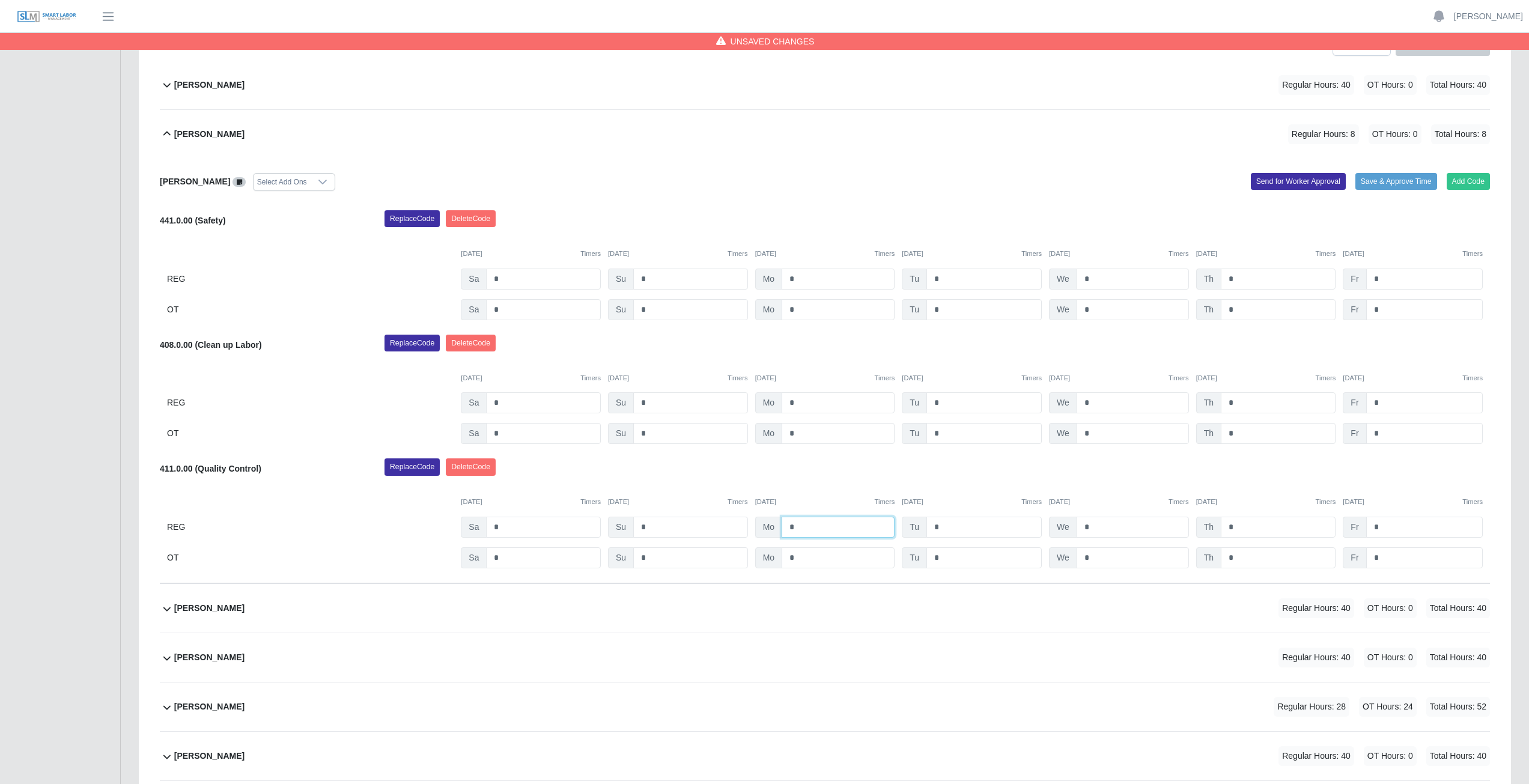
click at [803, 528] on input "*" at bounding box center [838, 527] width 113 height 21
type input "*"
type input "**"
drag, startPoint x: 952, startPoint y: 525, endPoint x: 936, endPoint y: 527, distance: 16.1
click at [952, 525] on input "*" at bounding box center [984, 527] width 115 height 21
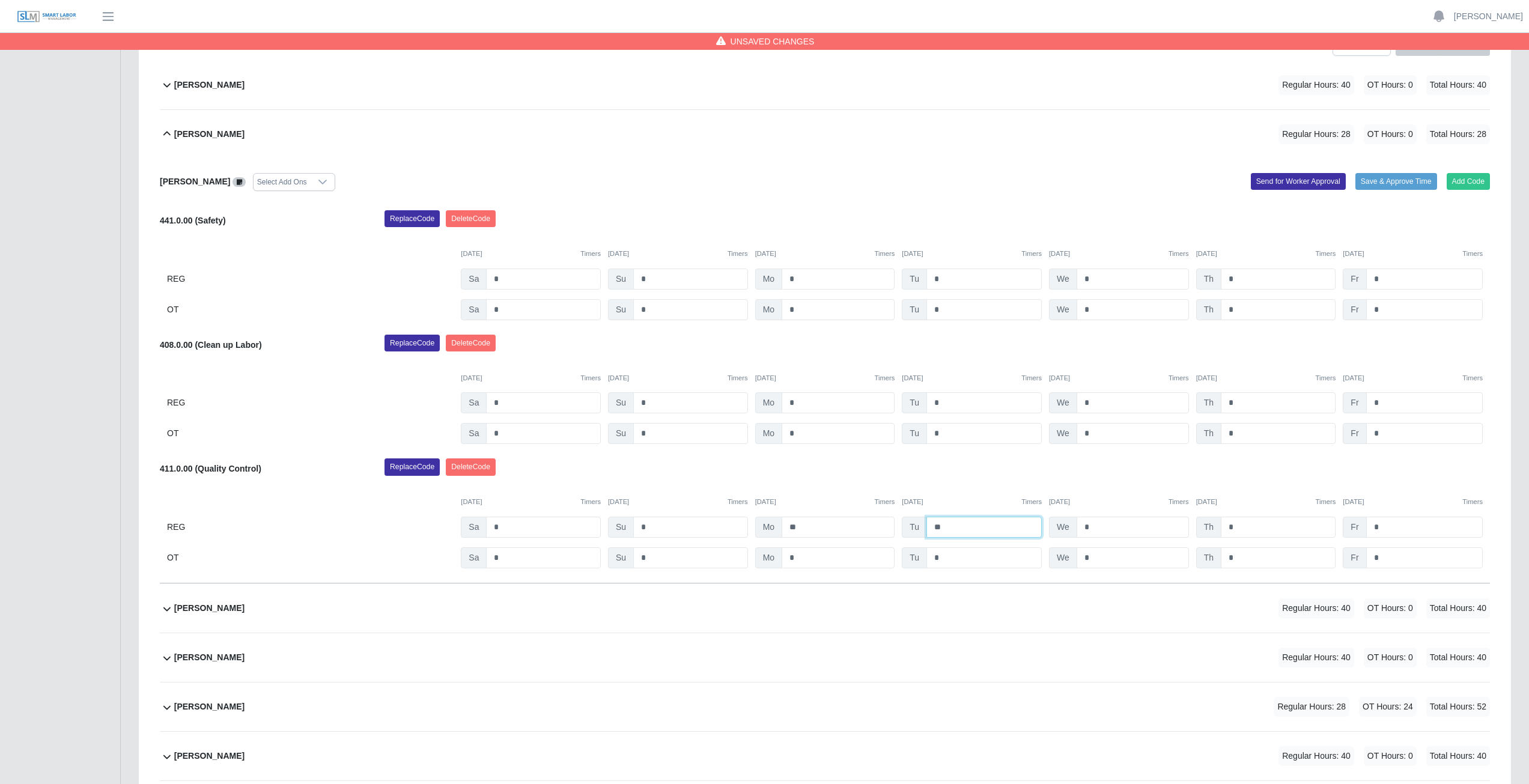
type input "**"
click at [1100, 529] on input "*" at bounding box center [1133, 527] width 112 height 21
type input "**"
click at [1241, 525] on input "*" at bounding box center [1278, 527] width 115 height 21
type input "**"
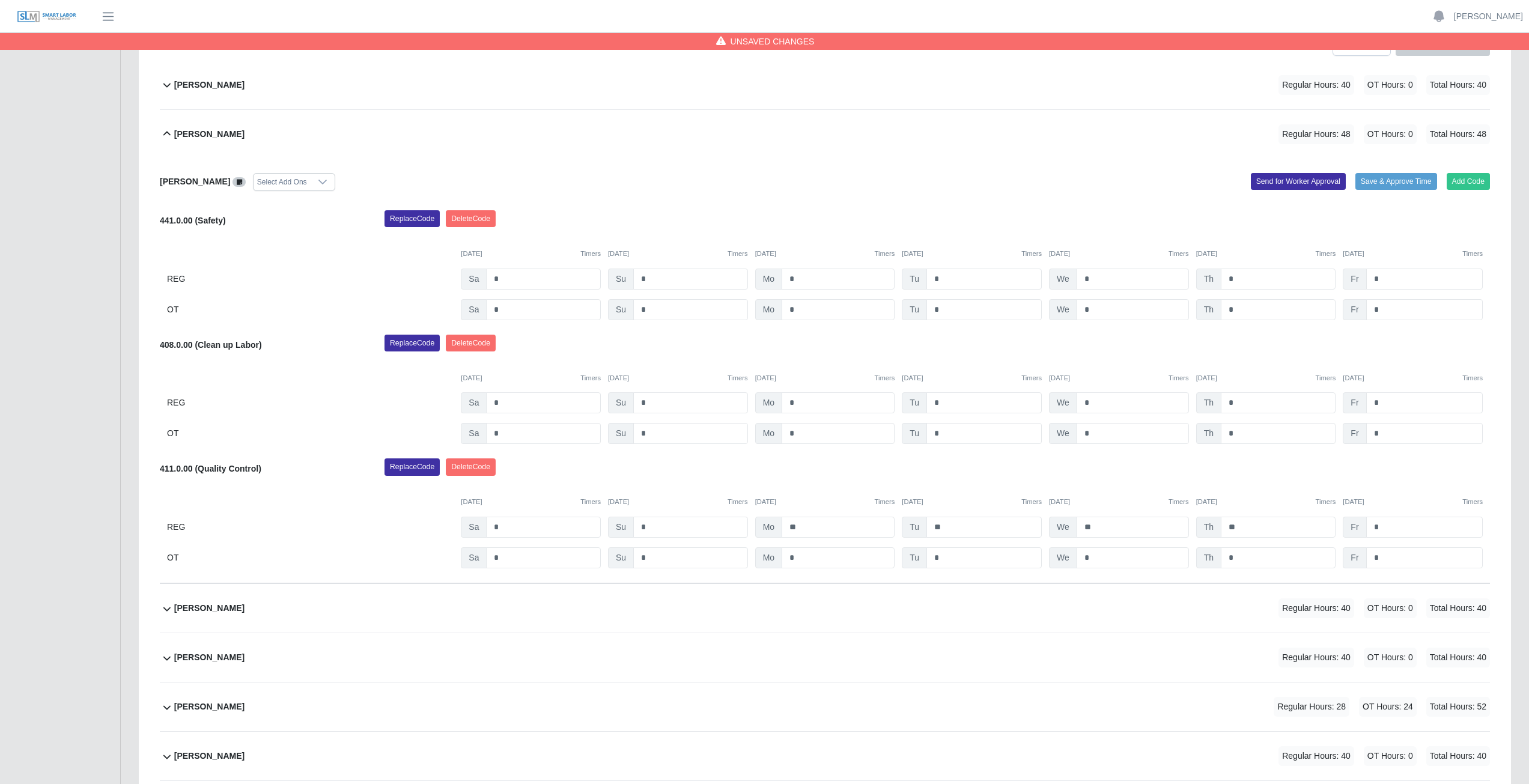
click at [1275, 458] on div "[PERSON_NAME] Select Add Ons Add Code Save & Approve Time Send for Worker Appro…" at bounding box center [825, 370] width 1330 height 425
click at [164, 135] on icon at bounding box center [167, 133] width 7 height 4
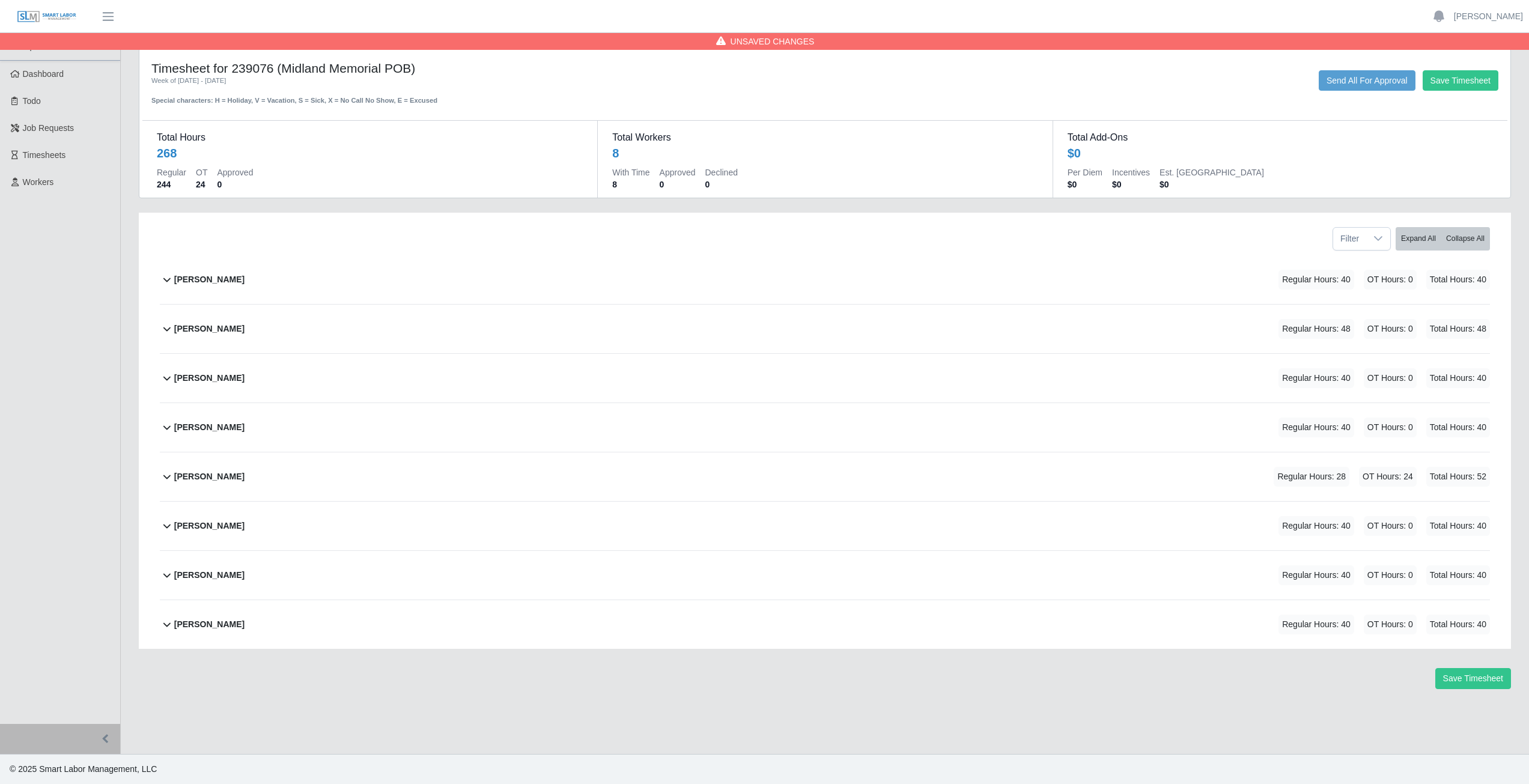
scroll to position [0, 0]
click at [164, 285] on icon at bounding box center [167, 279] width 15 height 15
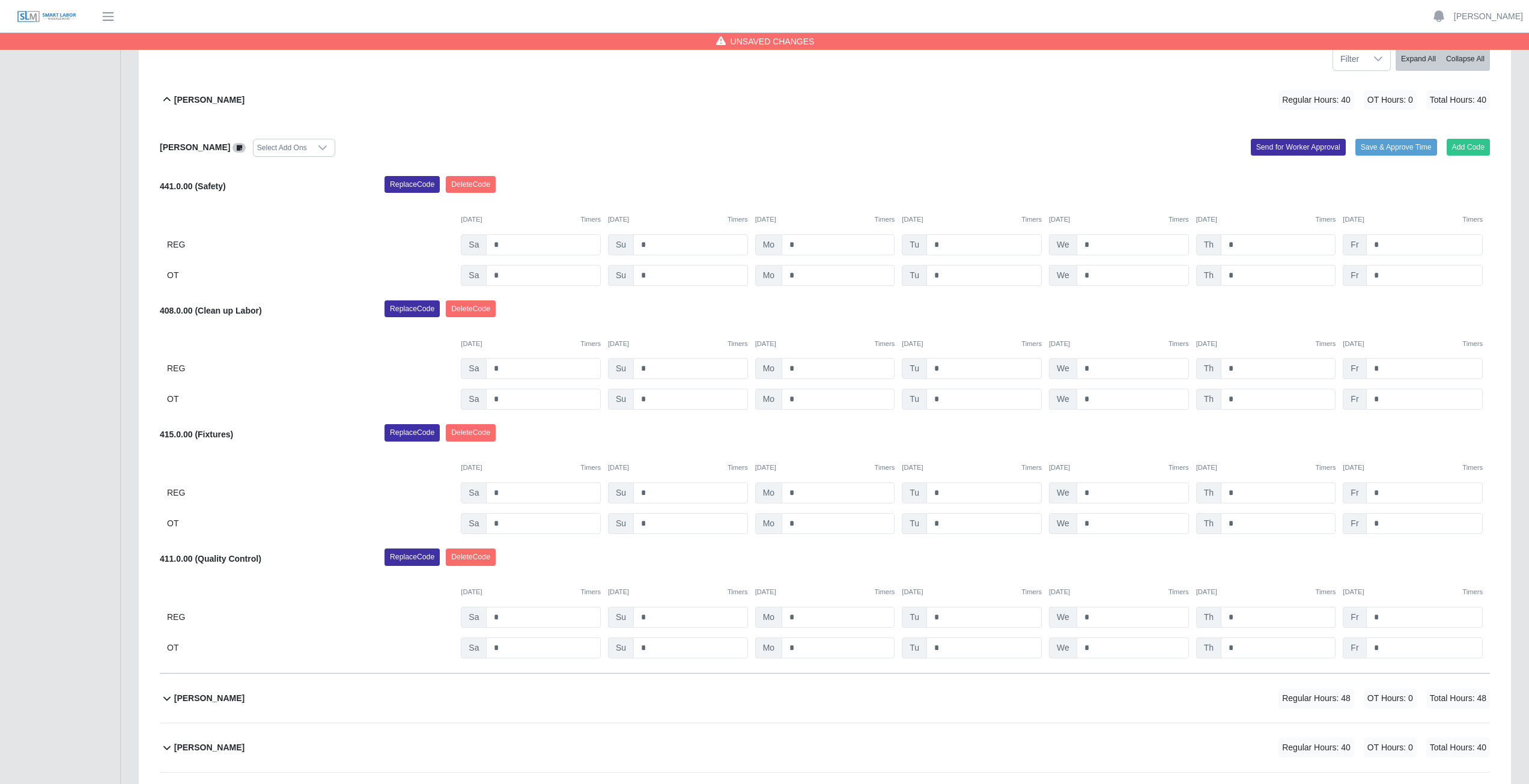
scroll to position [181, 0]
click at [168, 99] on icon at bounding box center [167, 99] width 15 height 15
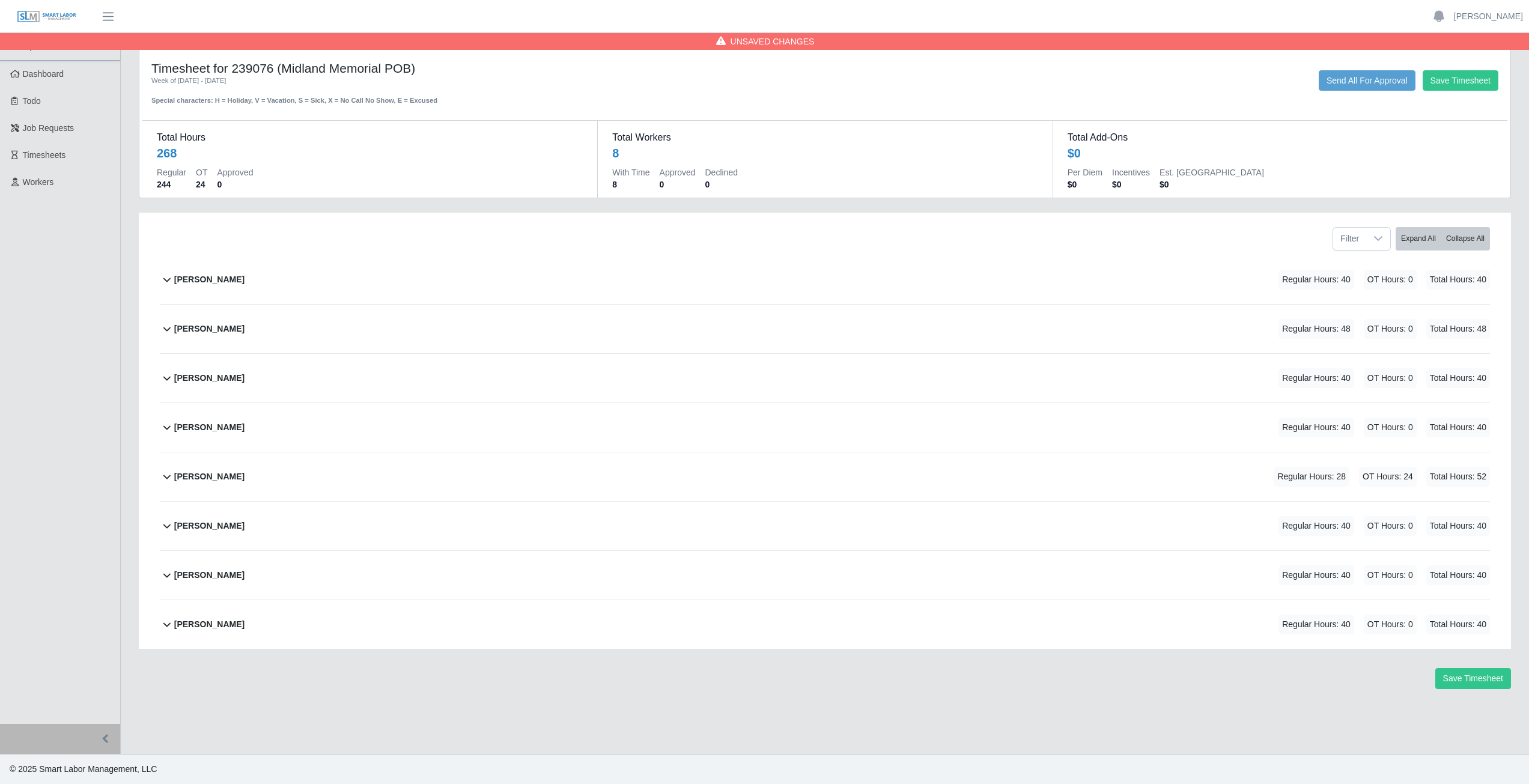
scroll to position [0, 0]
click at [166, 332] on icon at bounding box center [167, 328] width 15 height 15
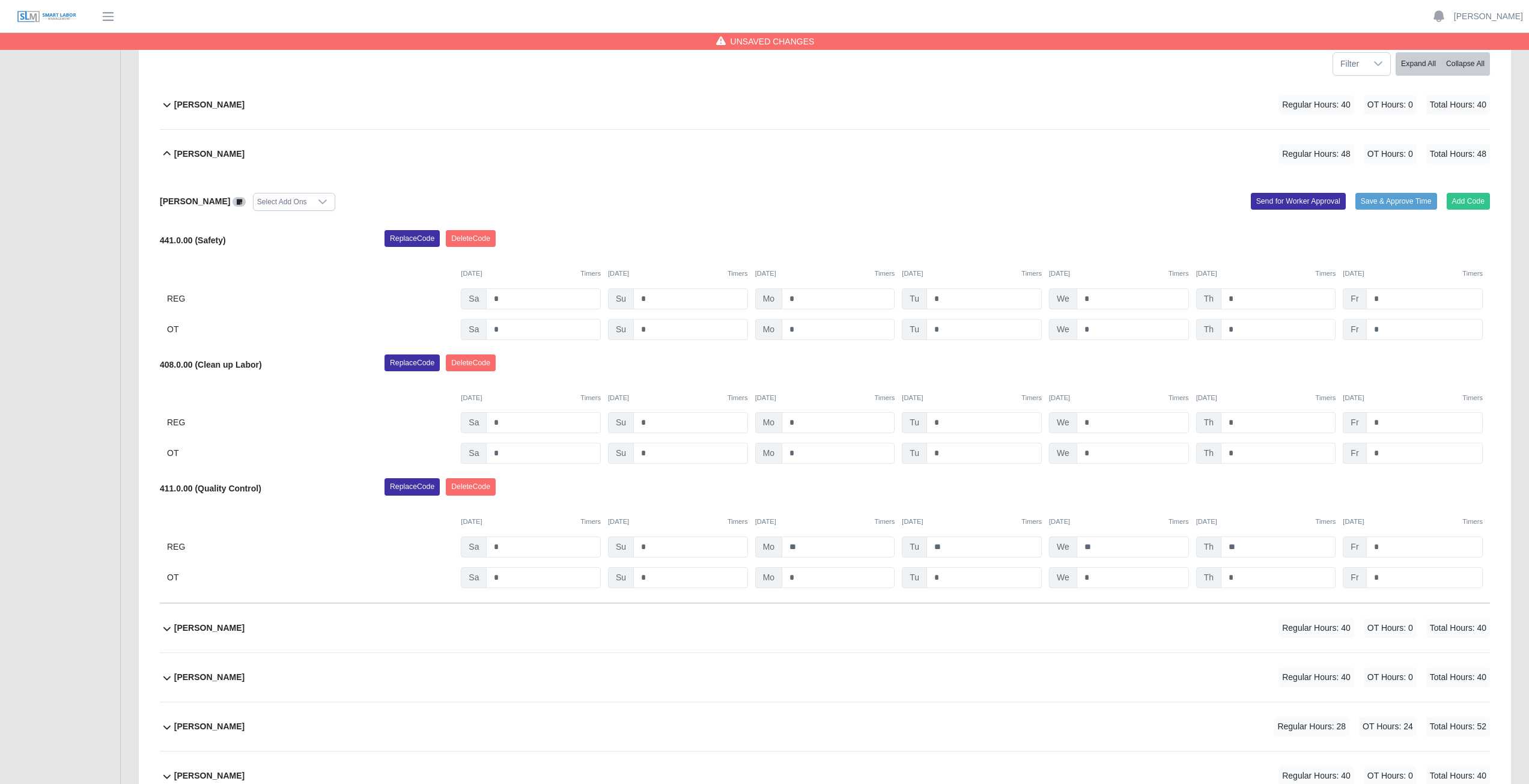
scroll to position [181, 0]
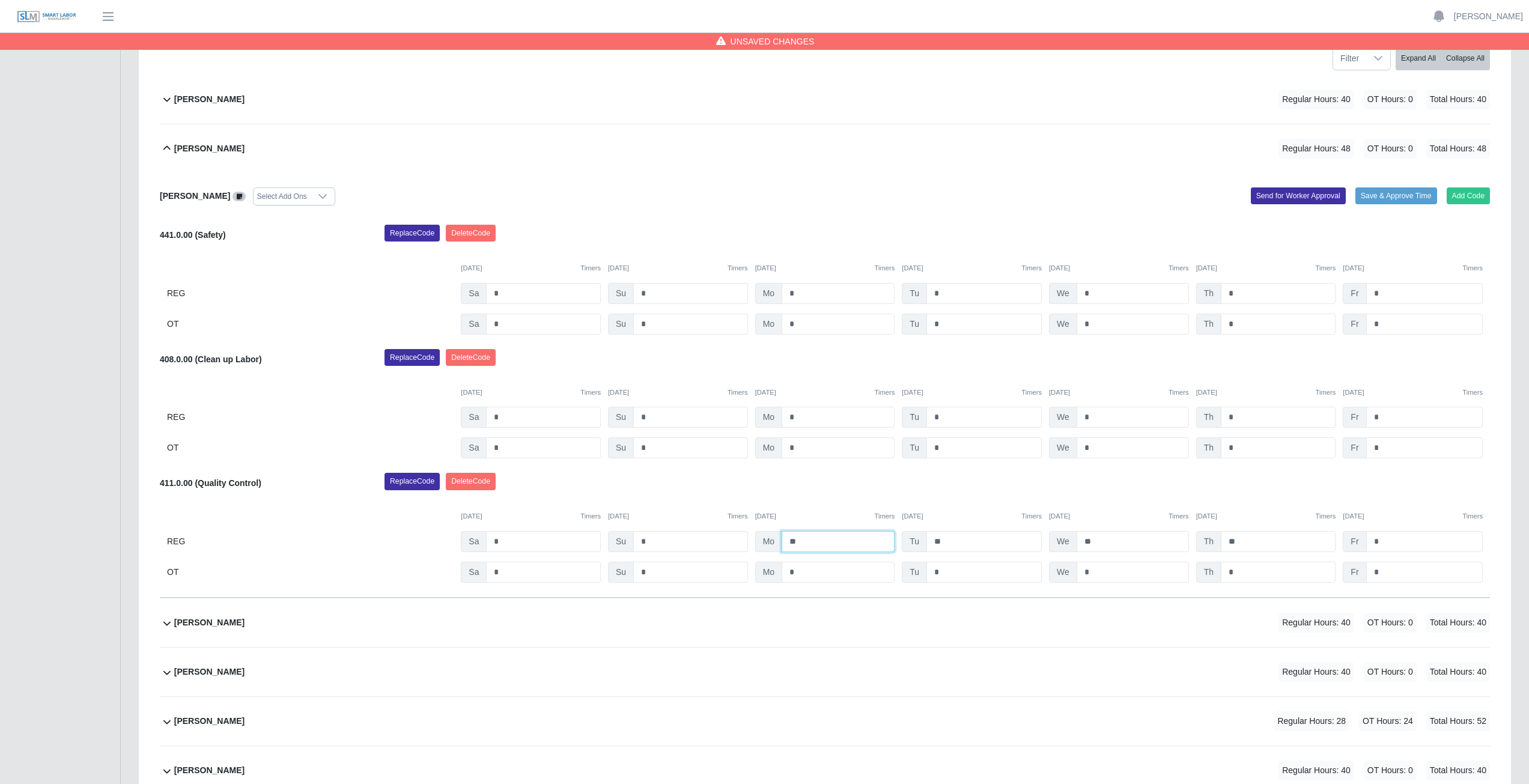
click at [805, 541] on input "**" at bounding box center [838, 541] width 113 height 21
type input "*"
click at [951, 542] on input "**" at bounding box center [984, 541] width 115 height 21
type input "*"
click at [1097, 542] on input "**" at bounding box center [1133, 541] width 112 height 21
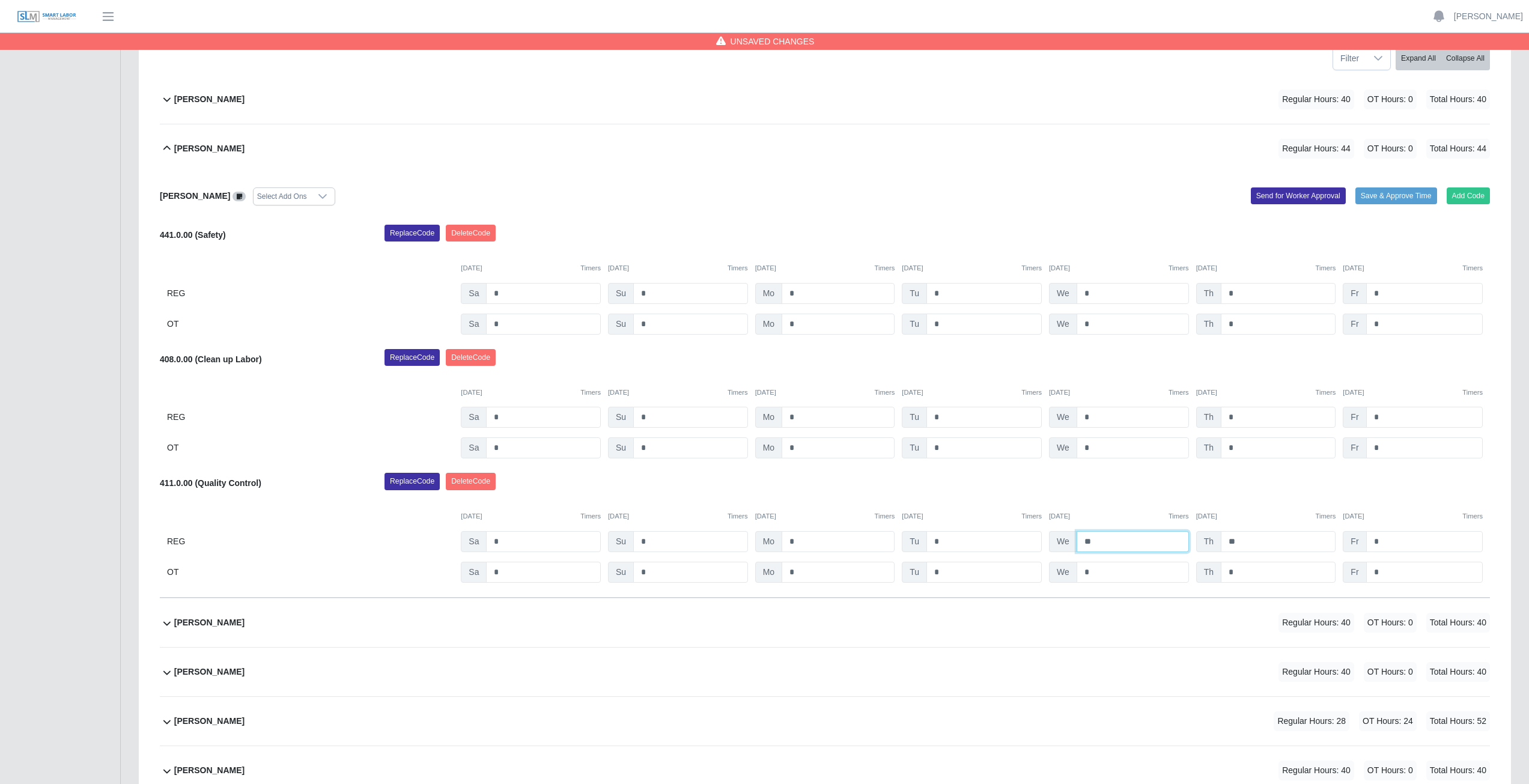
click at [1097, 542] on input "**" at bounding box center [1133, 541] width 112 height 21
click at [1097, 542] on input "**" at bounding box center [1133, 541] width 112 height 21
click at [1099, 540] on input "**" at bounding box center [1133, 541] width 112 height 21
click at [1118, 480] on div "Replace Code [GEOGRAPHIC_DATA] Code" at bounding box center [937, 484] width 1124 height 24
click at [1098, 542] on input "**" at bounding box center [1133, 541] width 112 height 21
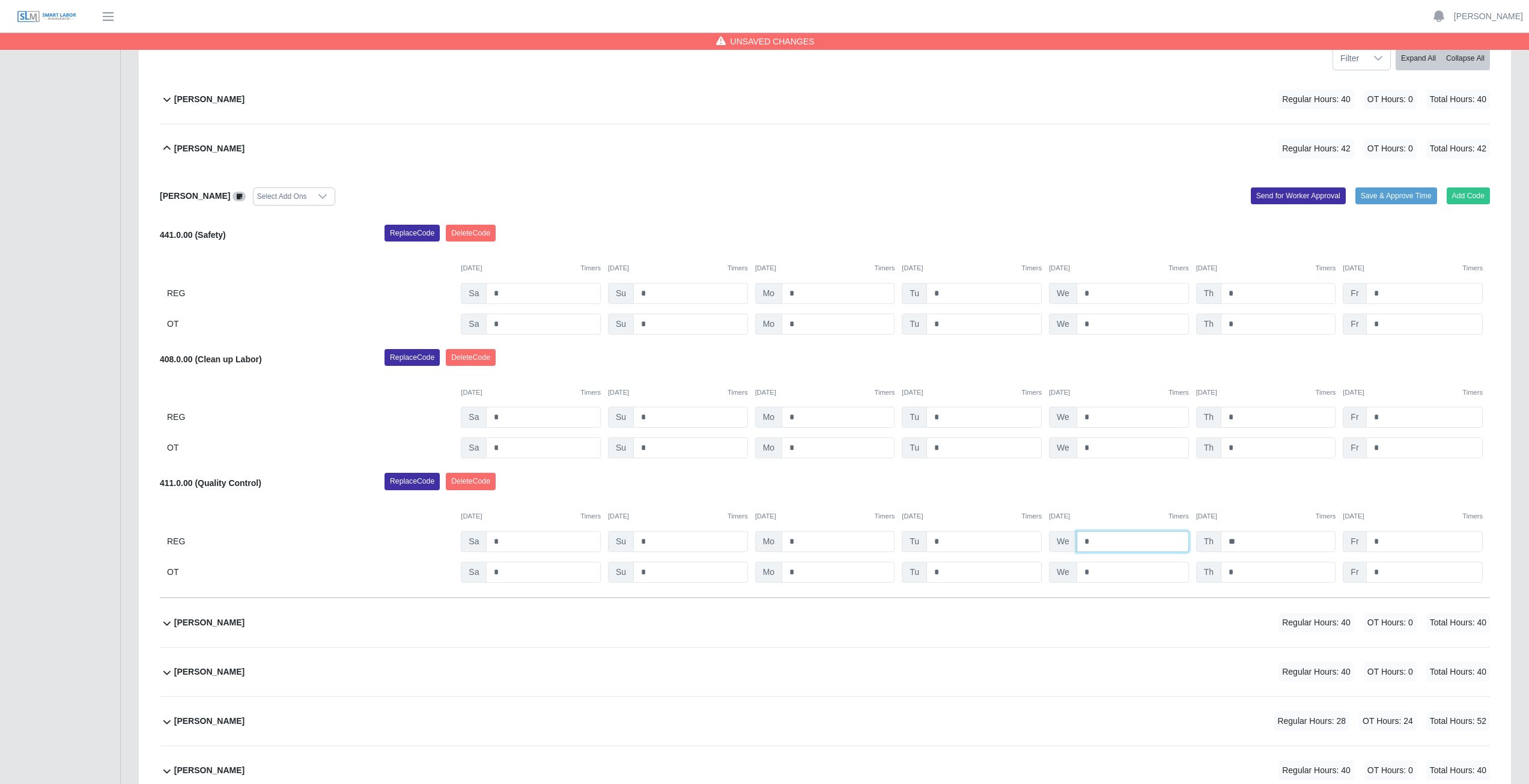
type input "*"
drag, startPoint x: 1258, startPoint y: 481, endPoint x: 1258, endPoint y: 490, distance: 9.0
click at [1258, 482] on div "Replace Code [GEOGRAPHIC_DATA] Code" at bounding box center [937, 484] width 1124 height 24
click at [1245, 545] on input "**" at bounding box center [1278, 541] width 115 height 21
type input "*"
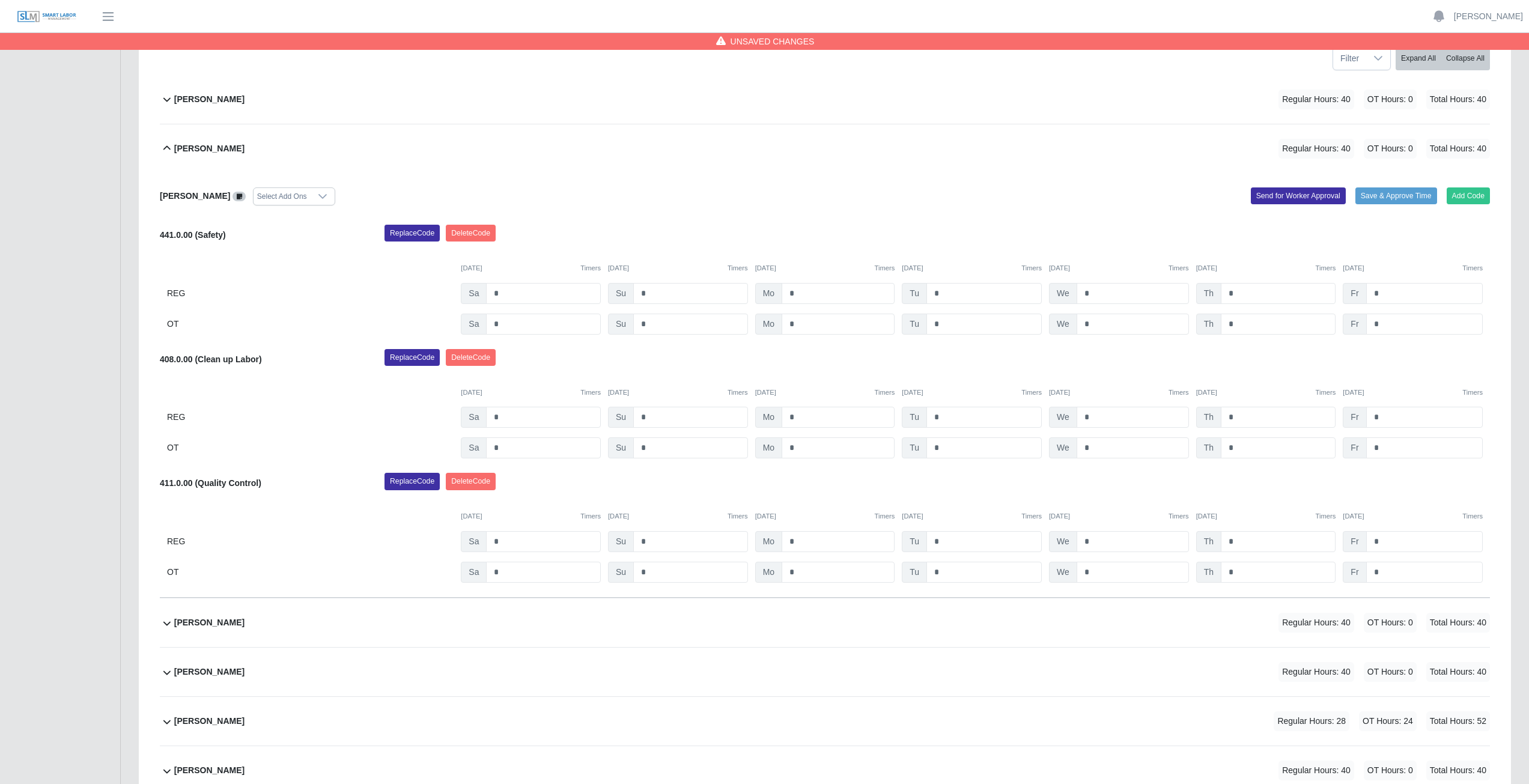
click at [1265, 494] on div "Replace Code [GEOGRAPHIC_DATA] Code" at bounding box center [937, 484] width 1124 height 24
click at [164, 147] on icon at bounding box center [167, 148] width 15 height 15
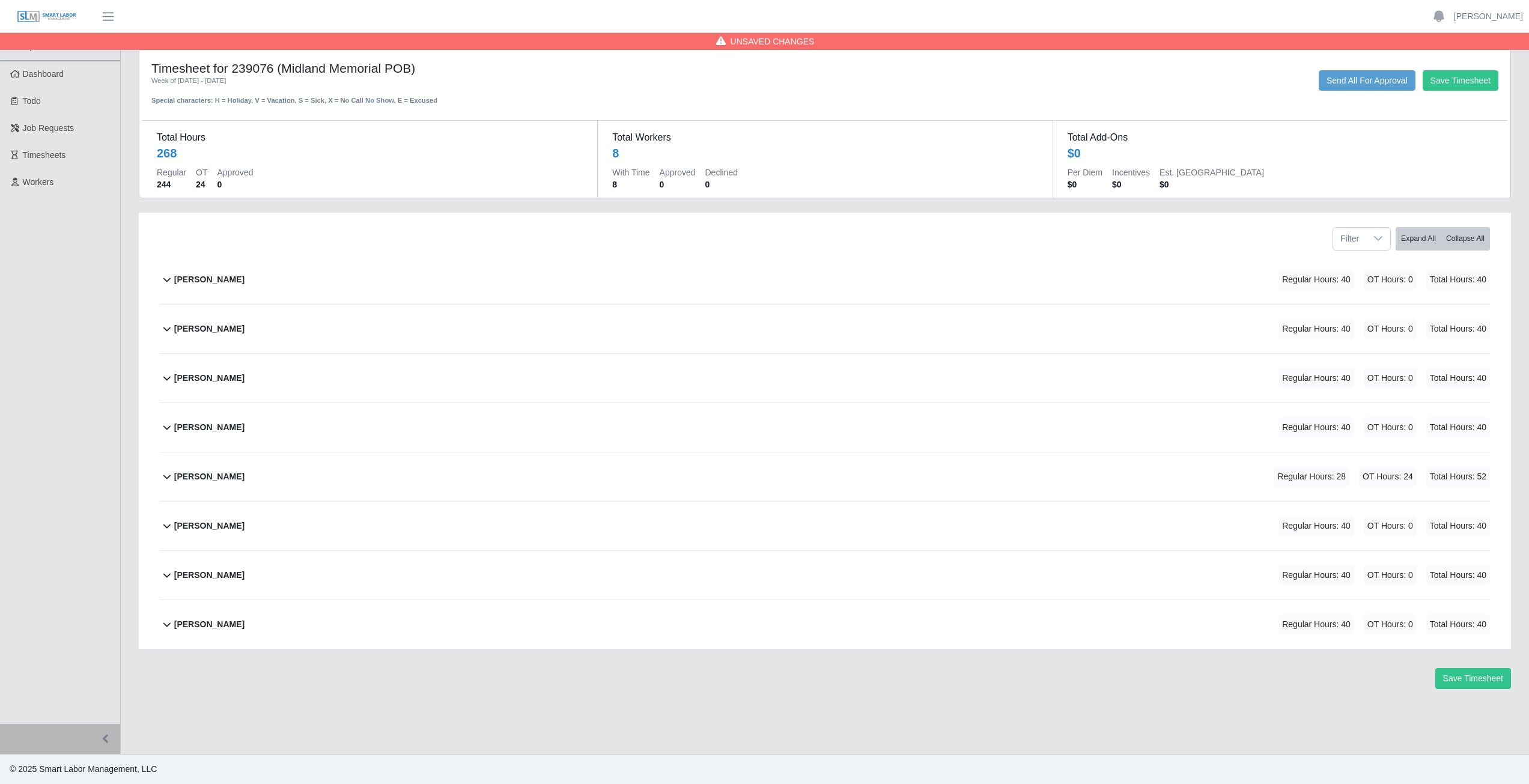
scroll to position [0, 0]
click at [168, 480] on icon at bounding box center [167, 476] width 15 height 15
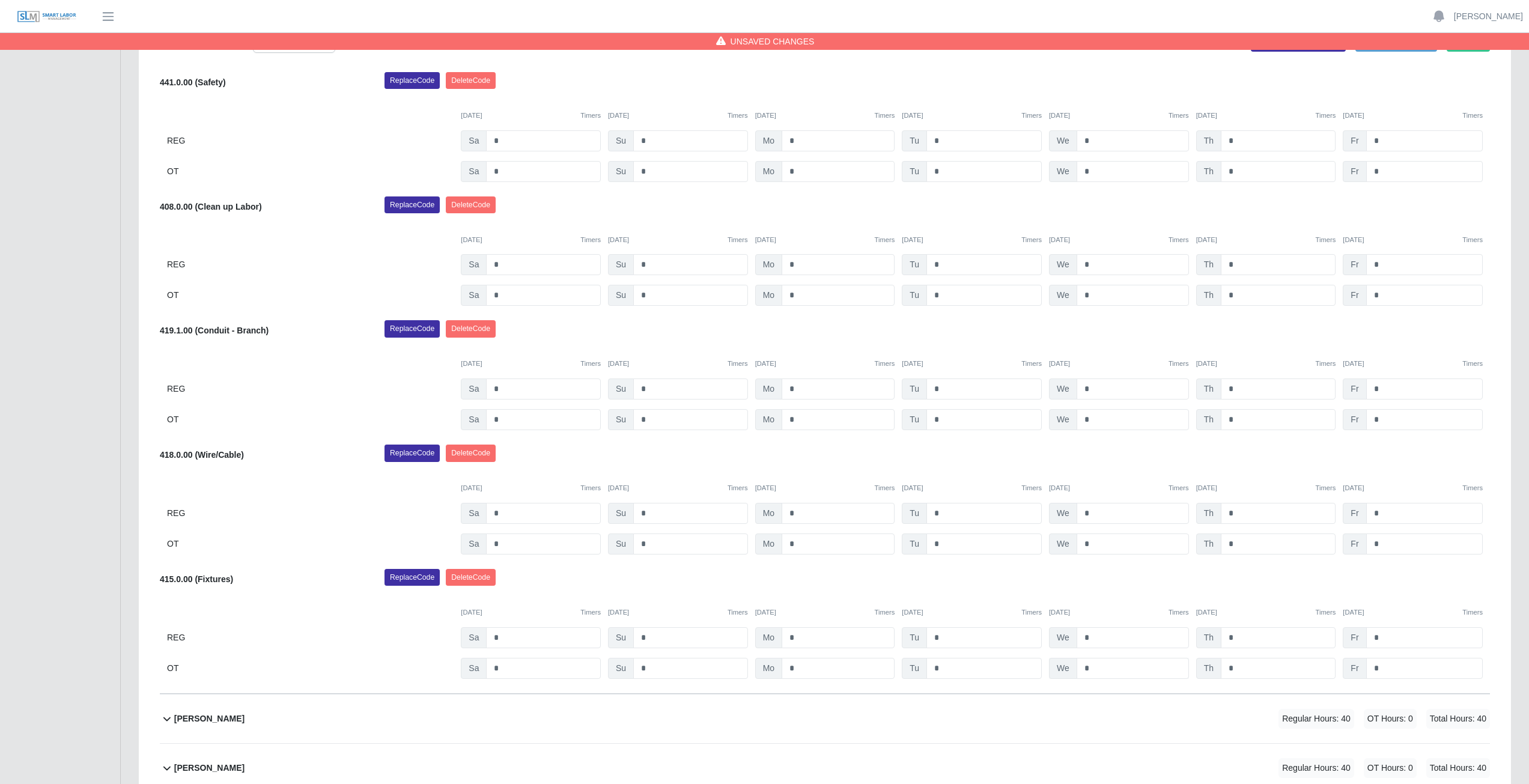
scroll to position [421, 0]
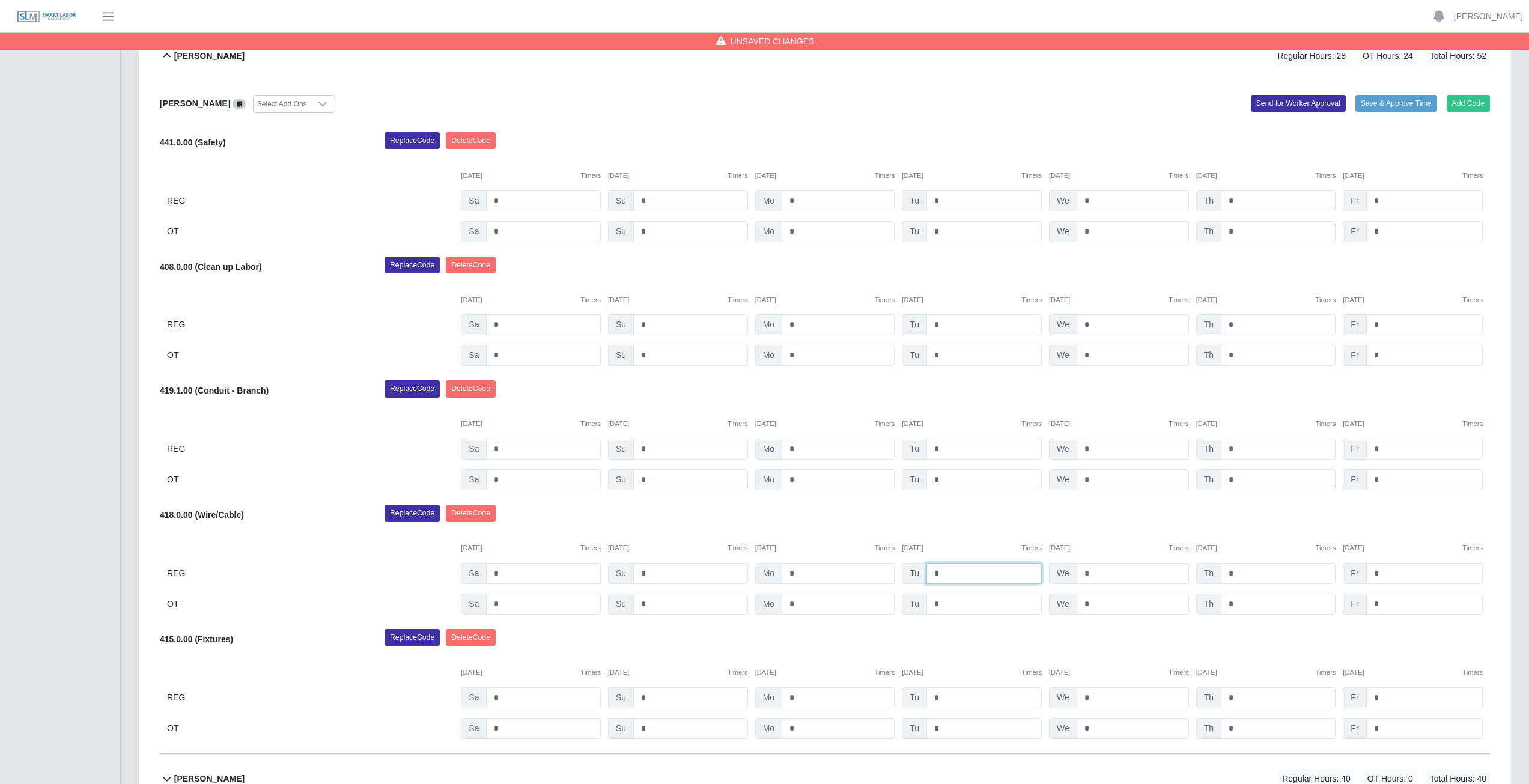
click at [945, 573] on input "*" at bounding box center [984, 573] width 115 height 21
type input "*"
click at [945, 519] on div "Replace Code [GEOGRAPHIC_DATA] Code" at bounding box center [937, 516] width 1124 height 24
click at [1097, 450] on input "*" at bounding box center [1133, 448] width 112 height 21
type input "*"
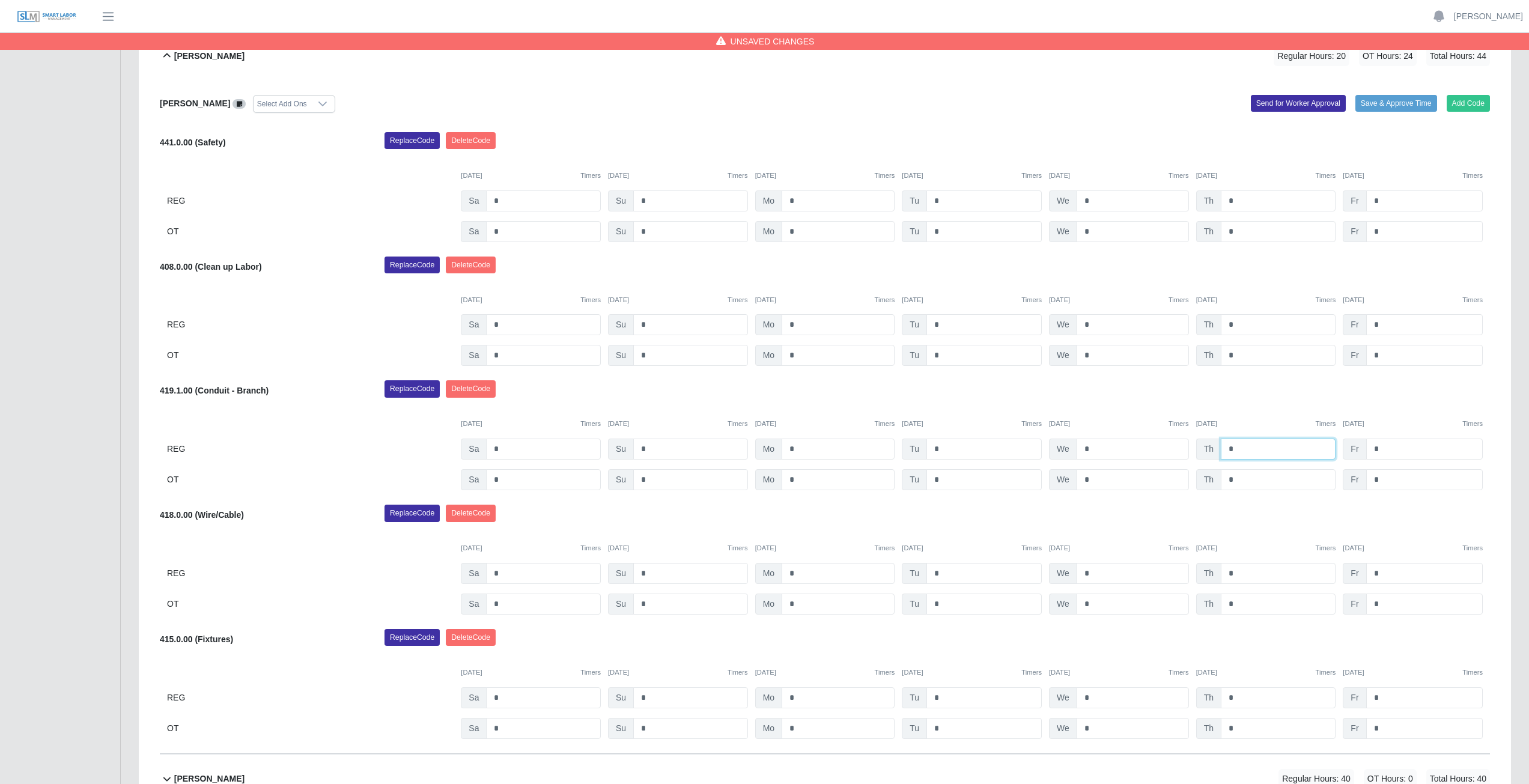
click at [1244, 447] on input "*" at bounding box center [1278, 448] width 115 height 21
type input "*"
click at [1247, 389] on div "Replace Code [GEOGRAPHIC_DATA] Code" at bounding box center [937, 392] width 1124 height 24
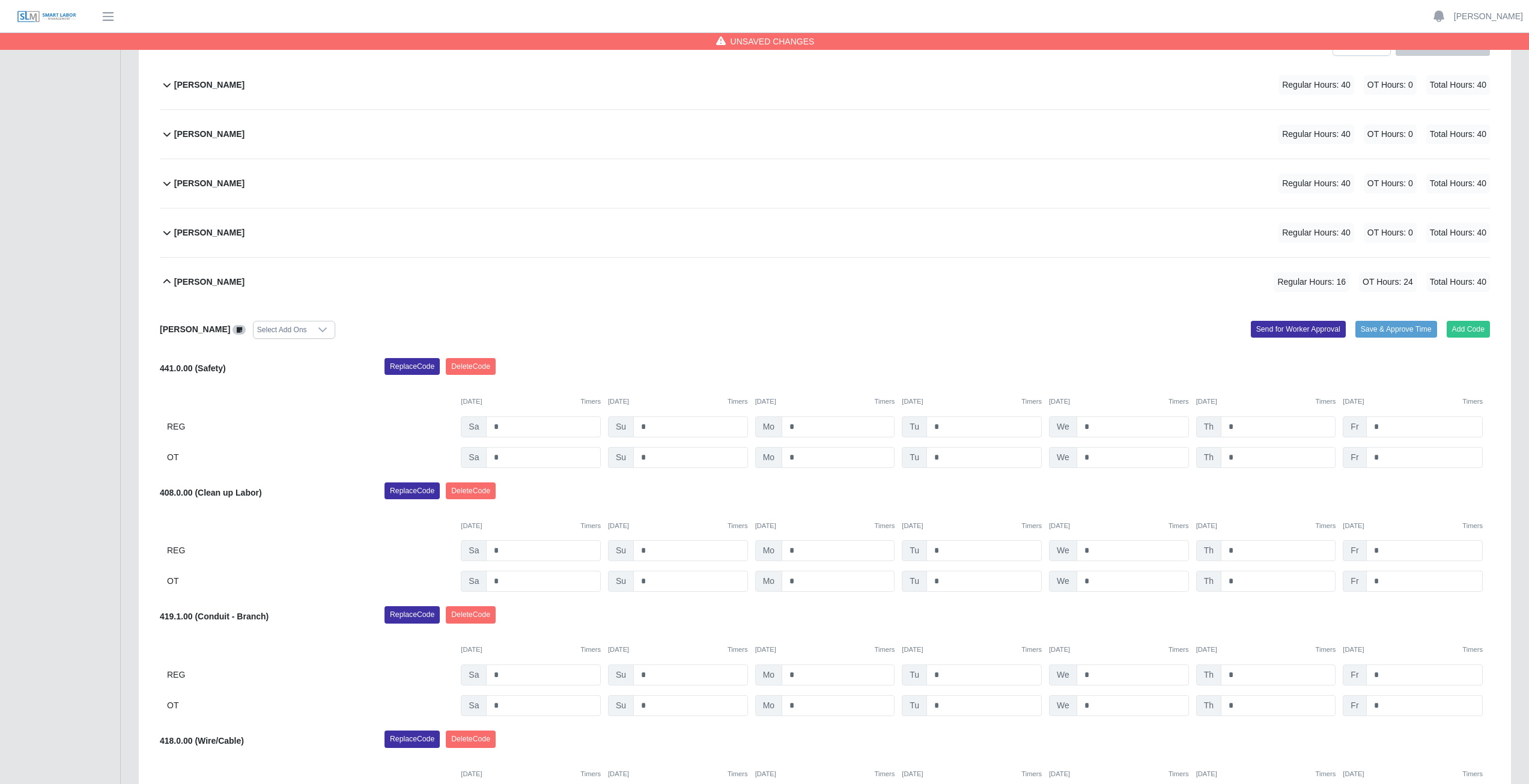
scroll to position [181, 0]
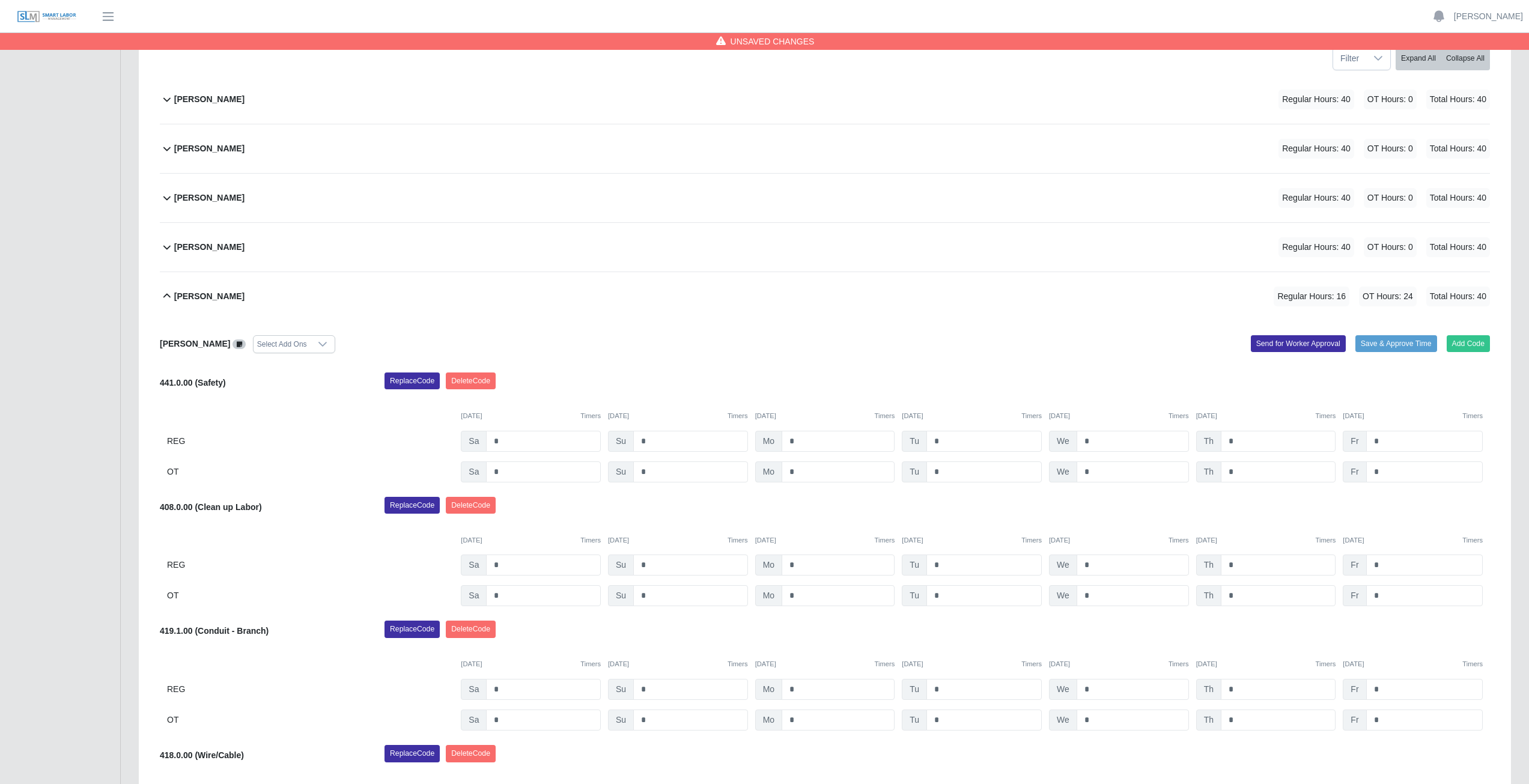
click at [166, 297] on icon at bounding box center [167, 296] width 15 height 15
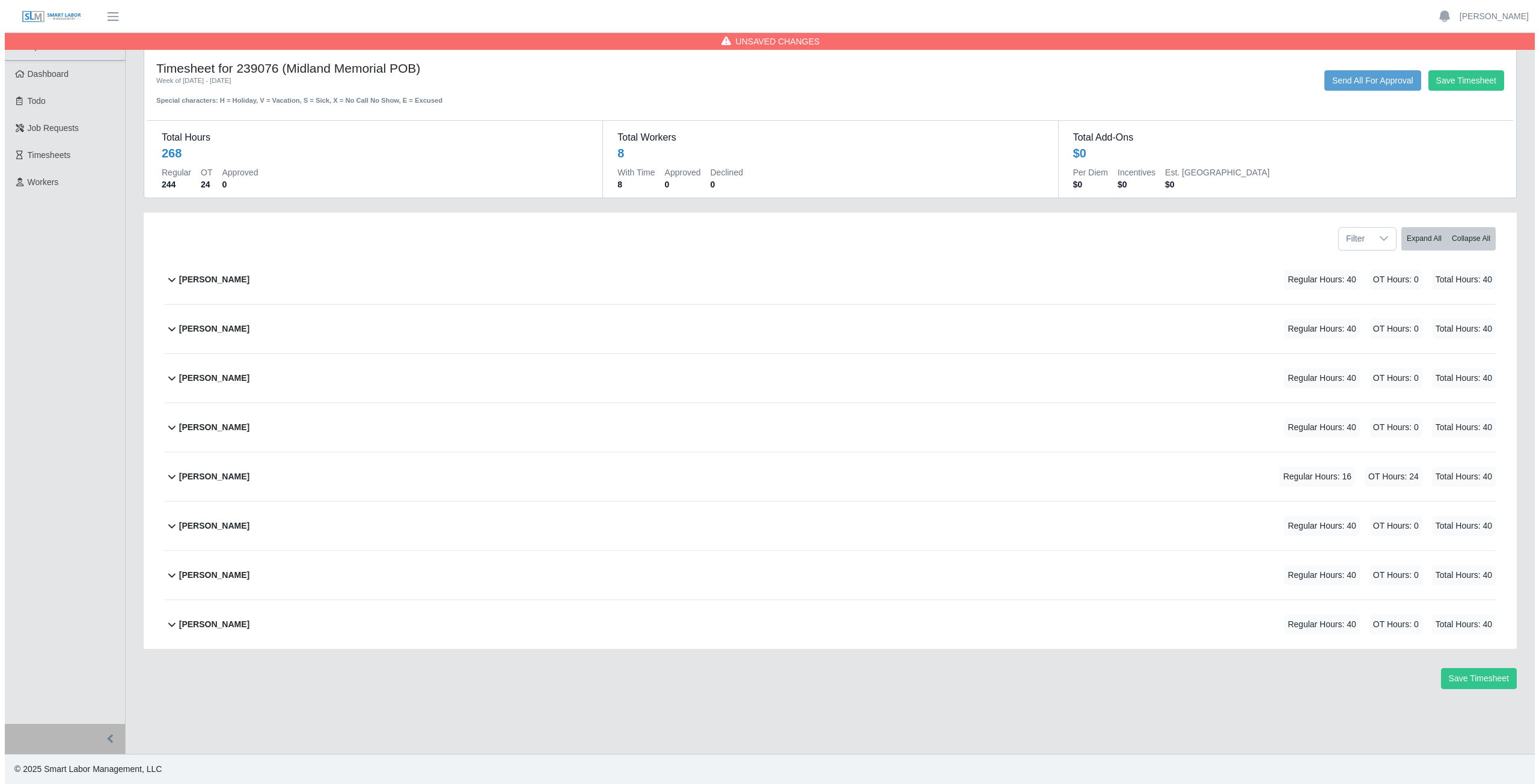
scroll to position [0, 0]
click at [1482, 681] on button "Save Timesheet" at bounding box center [1482, 678] width 76 height 21
